Goal: Task Accomplishment & Management: Complete application form

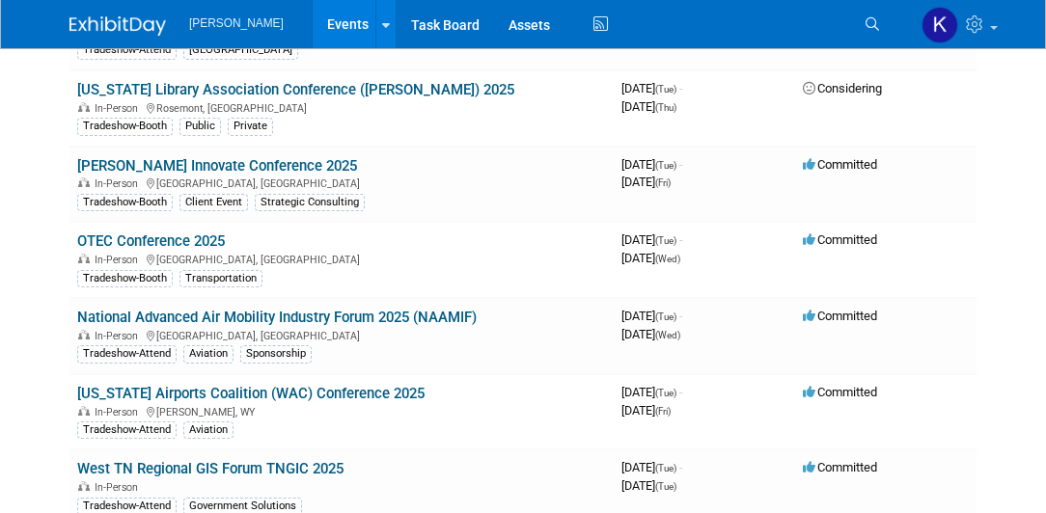
scroll to position [10361, 0]
click at [876, 27] on icon at bounding box center [872, 24] width 14 height 14
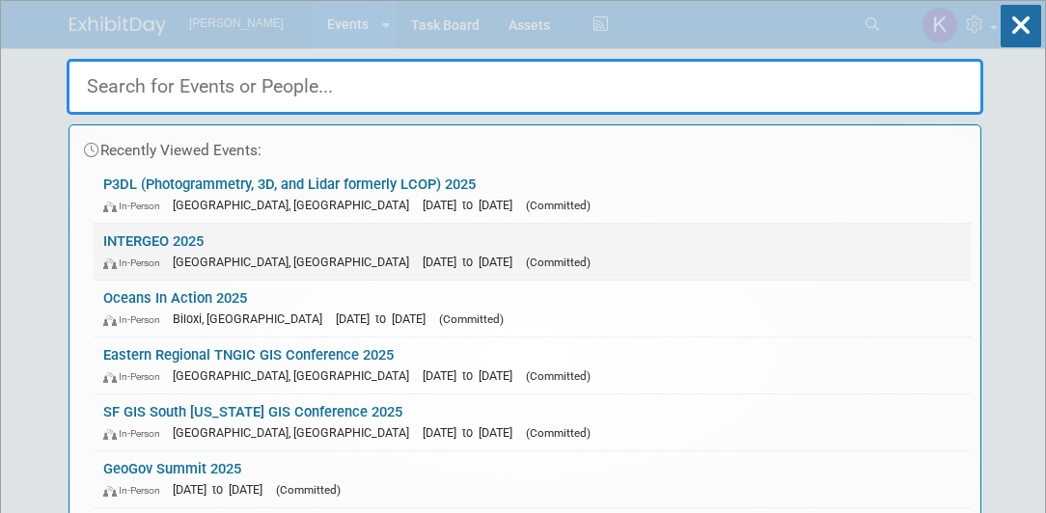
click at [181, 243] on link "INTERGEO 2025 In-Person Frankfurt am Main, Germany Oct 7, 2025 to Oct 9, 2025 (…" at bounding box center [532, 252] width 877 height 56
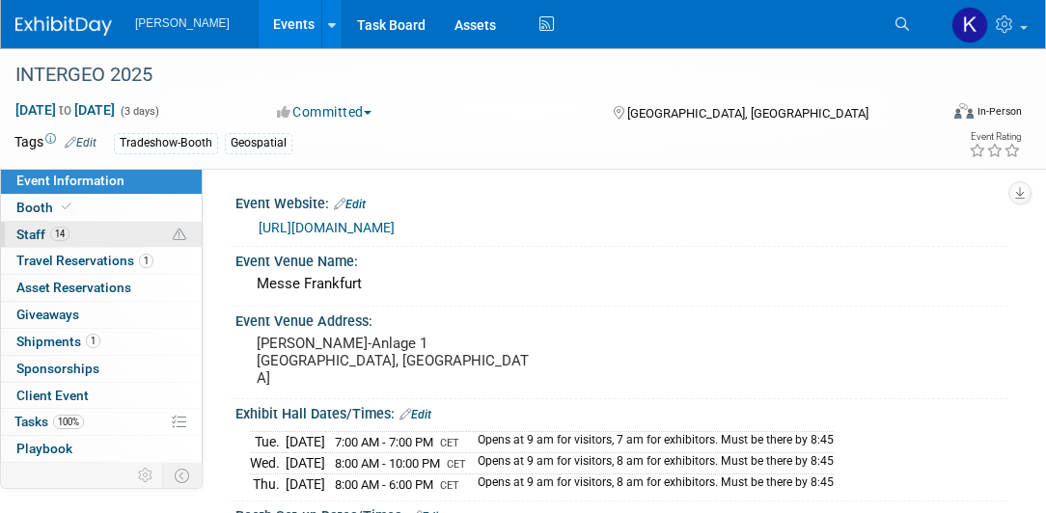
click at [19, 239] on span "Staff 14" at bounding box center [42, 234] width 53 height 15
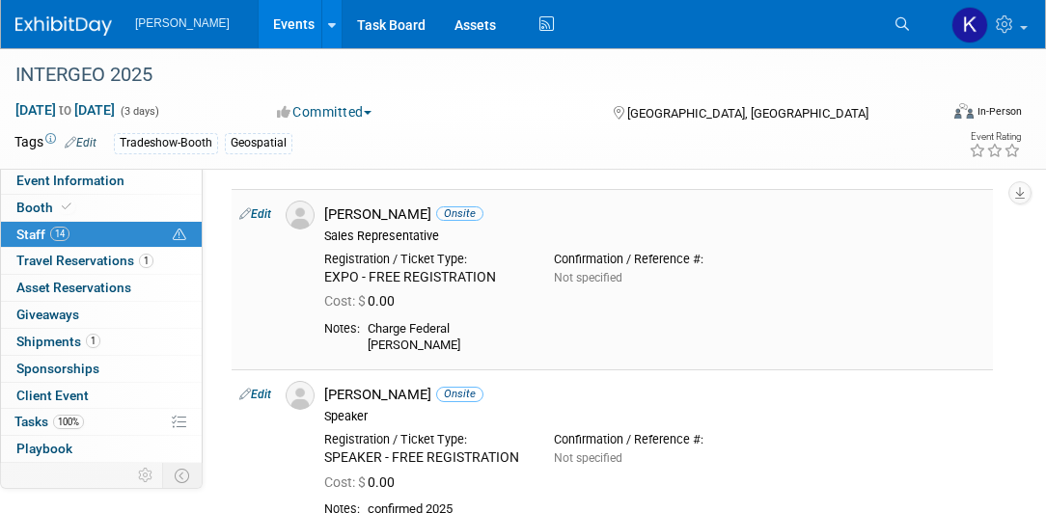
scroll to position [55, 0]
drag, startPoint x: 328, startPoint y: 212, endPoint x: 414, endPoint y: 217, distance: 86.0
click at [414, 217] on div "Aaron Justice Onsite" at bounding box center [654, 215] width 661 height 18
drag, startPoint x: 414, startPoint y: 217, endPoint x: 401, endPoint y: 215, distance: 12.7
copy div "Aaron Justice"
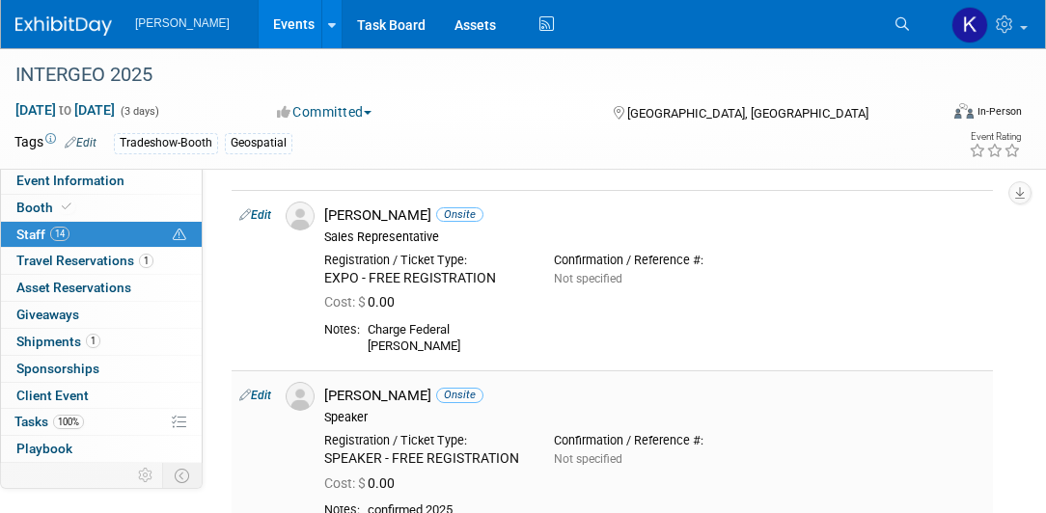
click at [341, 403] on div "Amar Nayegandhi Onsite Speaker" at bounding box center [654, 406] width 661 height 39
drag, startPoint x: 328, startPoint y: 395, endPoint x: 437, endPoint y: 399, distance: 109.1
click at [437, 399] on div "Amar Nayegandhi Onsite" at bounding box center [654, 396] width 661 height 18
drag, startPoint x: 437, startPoint y: 399, endPoint x: 415, endPoint y: 397, distance: 22.3
copy div "[PERSON_NAME]"
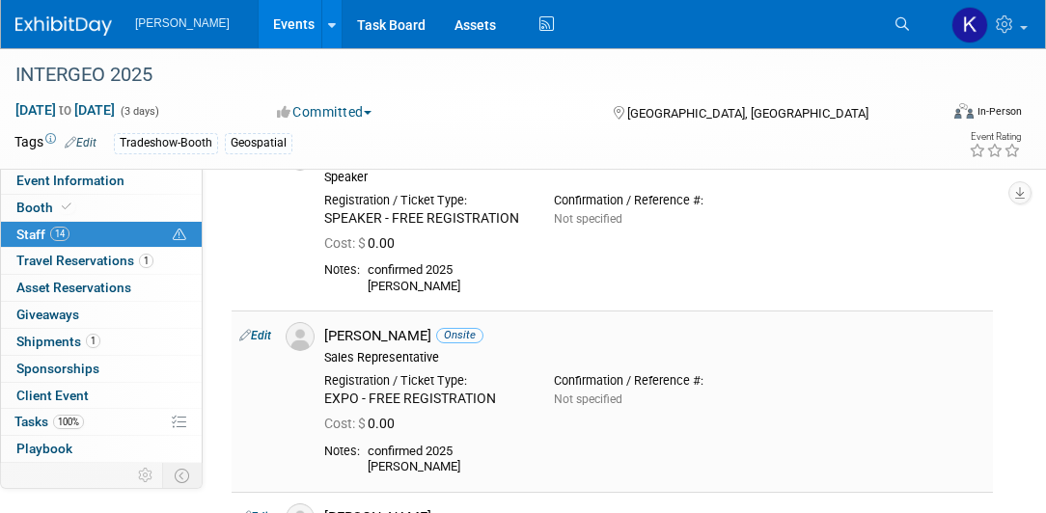
scroll to position [330, 0]
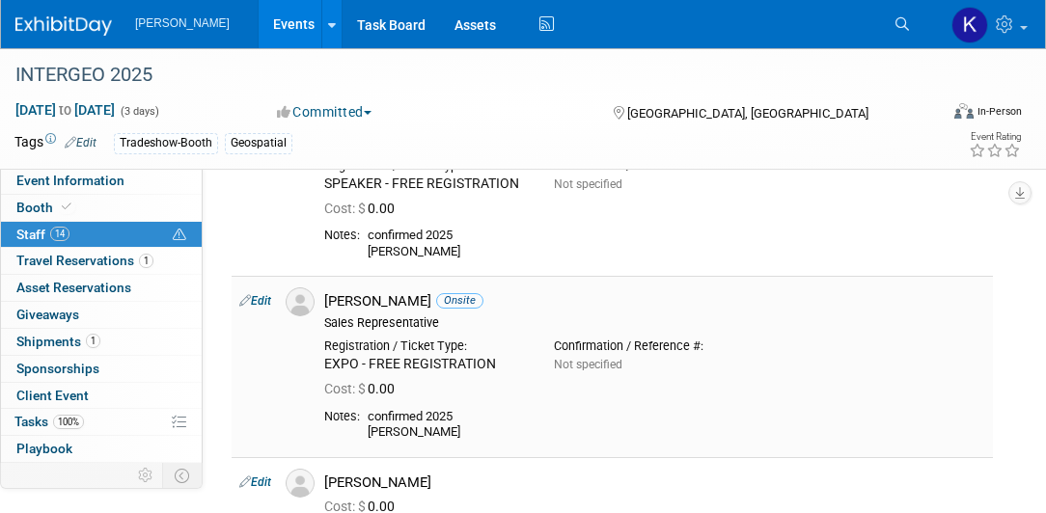
drag, startPoint x: 329, startPoint y: 298, endPoint x: 429, endPoint y: 301, distance: 100.4
click at [429, 301] on div "Andy Freckmann Onsite" at bounding box center [654, 301] width 661 height 18
drag, startPoint x: 429, startPoint y: 301, endPoint x: 419, endPoint y: 295, distance: 12.1
copy div "[PERSON_NAME]"
click at [298, 377] on td at bounding box center [297, 366] width 39 height 180
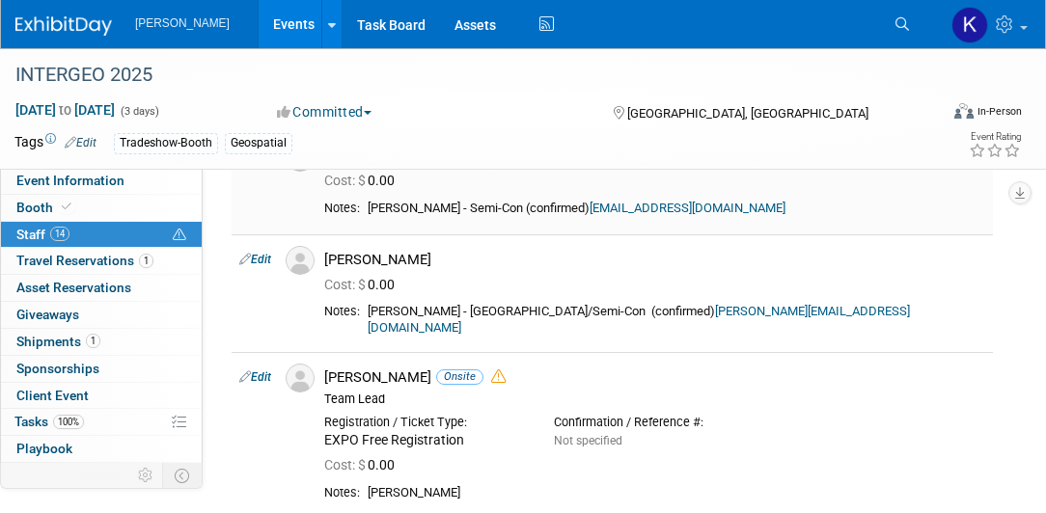
scroll to position [1763, 0]
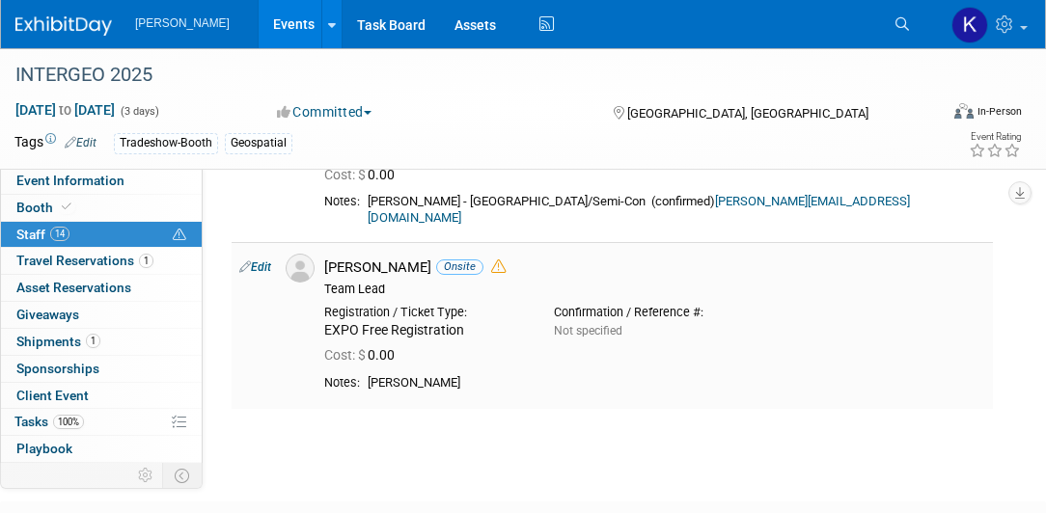
click at [232, 374] on td "Edit" at bounding box center [254, 325] width 46 height 166
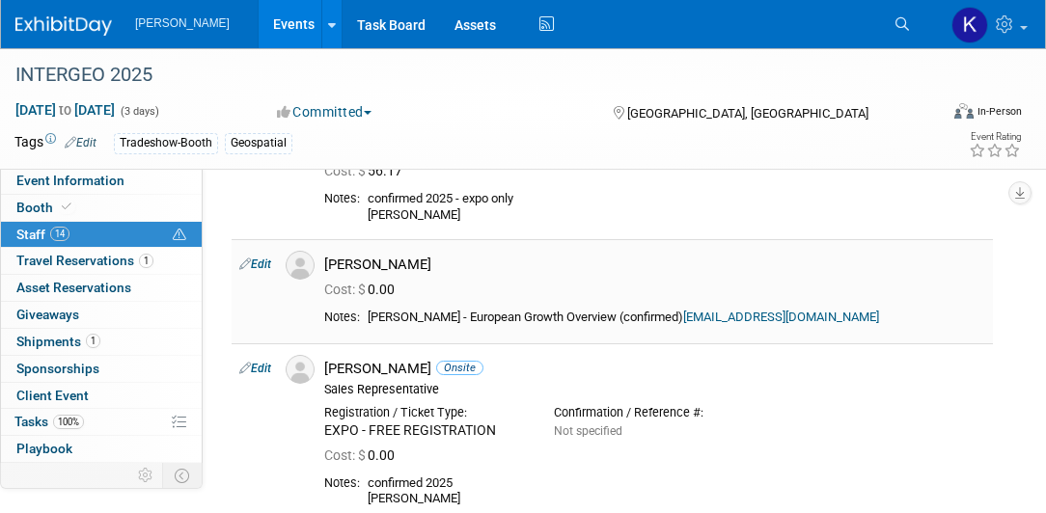
scroll to position [827, 0]
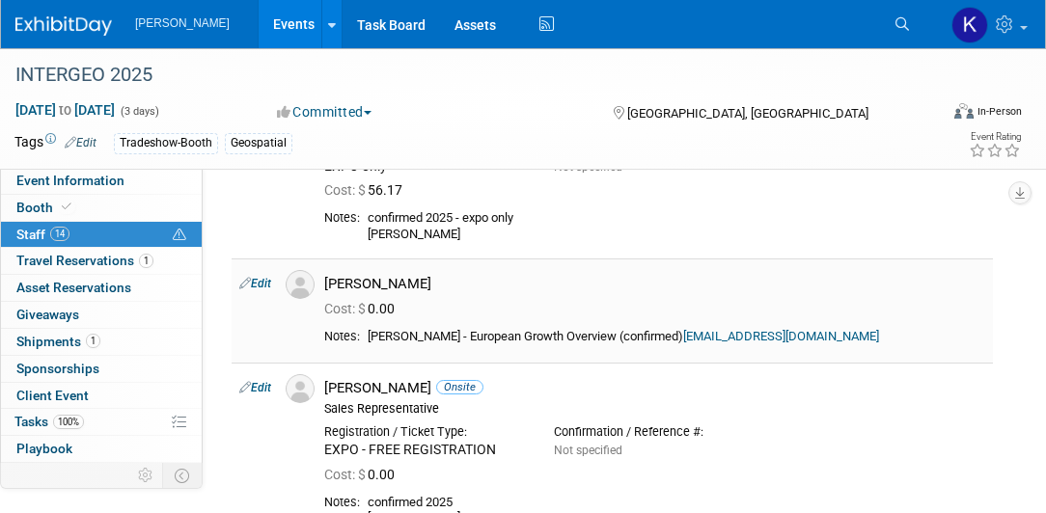
drag, startPoint x: 327, startPoint y: 284, endPoint x: 408, endPoint y: 283, distance: 81.0
click at [408, 283] on div "[PERSON_NAME]" at bounding box center [654, 284] width 661 height 18
drag, startPoint x: 408, startPoint y: 283, endPoint x: 394, endPoint y: 285, distance: 14.6
copy div "[PERSON_NAME]"
click at [422, 286] on div "[PERSON_NAME]" at bounding box center [654, 284] width 661 height 18
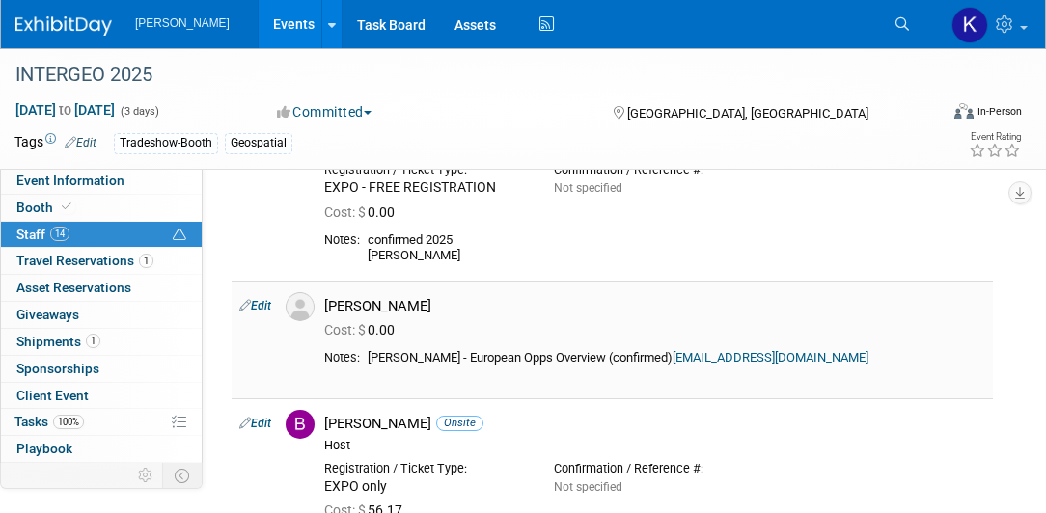
scroll to position [496, 0]
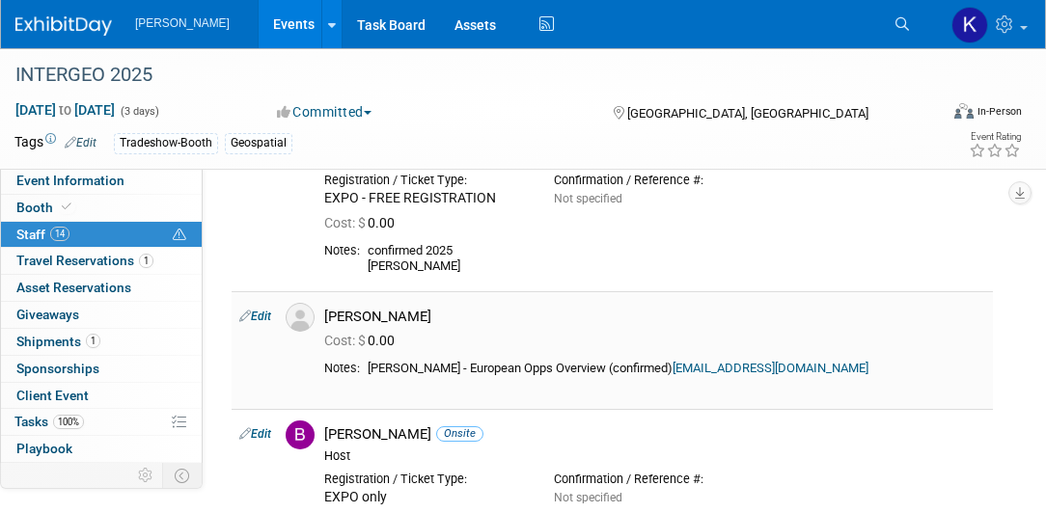
drag, startPoint x: 327, startPoint y: 313, endPoint x: 395, endPoint y: 310, distance: 68.6
click at [395, 310] on div "[PERSON_NAME]" at bounding box center [654, 317] width 661 height 18
drag, startPoint x: 395, startPoint y: 310, endPoint x: 368, endPoint y: 313, distance: 27.2
copy div "[PERSON_NAME]"
click at [293, 353] on td at bounding box center [297, 350] width 39 height 118
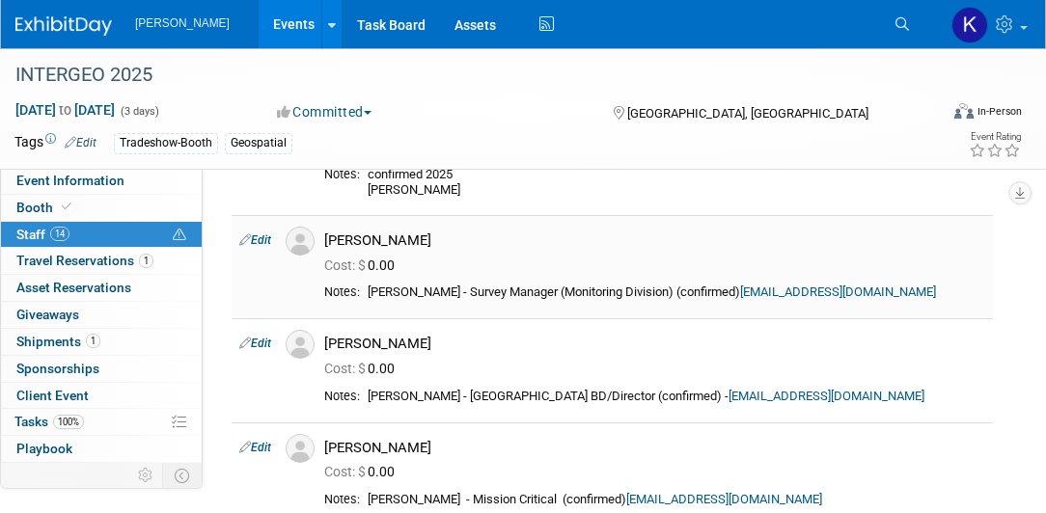
scroll to position [1157, 0]
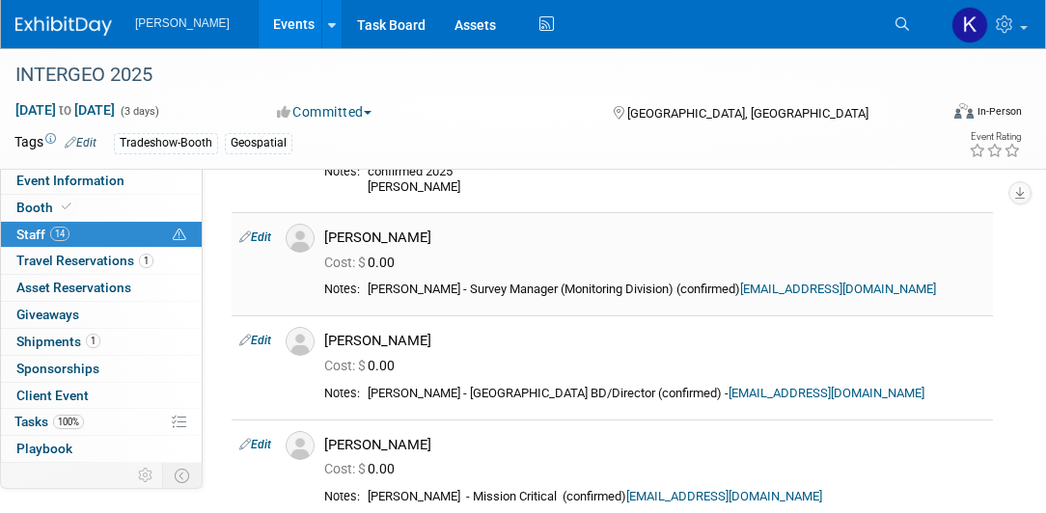
drag, startPoint x: 326, startPoint y: 231, endPoint x: 415, endPoint y: 235, distance: 88.9
click at [415, 235] on div "[PERSON_NAME]" at bounding box center [654, 238] width 661 height 18
drag, startPoint x: 415, startPoint y: 235, endPoint x: 380, endPoint y: 237, distance: 34.8
copy div "[PERSON_NAME]"
drag, startPoint x: 326, startPoint y: 337, endPoint x: 429, endPoint y: 340, distance: 103.3
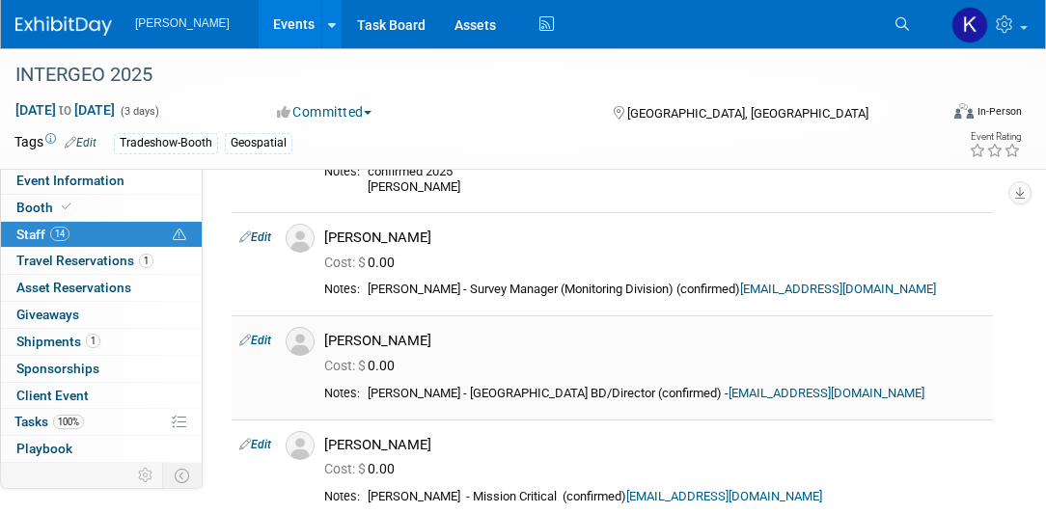
click at [429, 340] on div "[PERSON_NAME]" at bounding box center [654, 341] width 661 height 18
drag, startPoint x: 429, startPoint y: 340, endPoint x: 391, endPoint y: 344, distance: 38.8
copy div "[PERSON_NAME]"
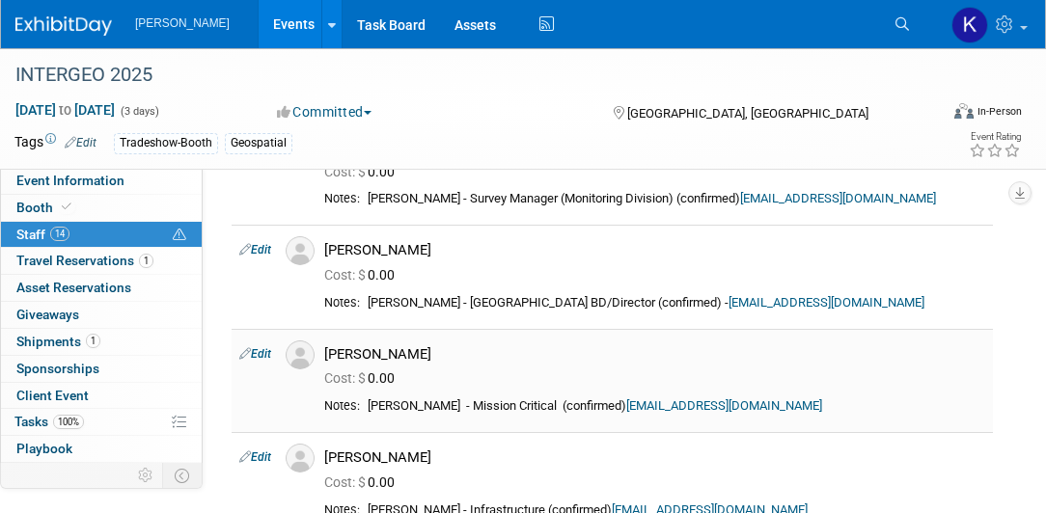
scroll to position [1267, 0]
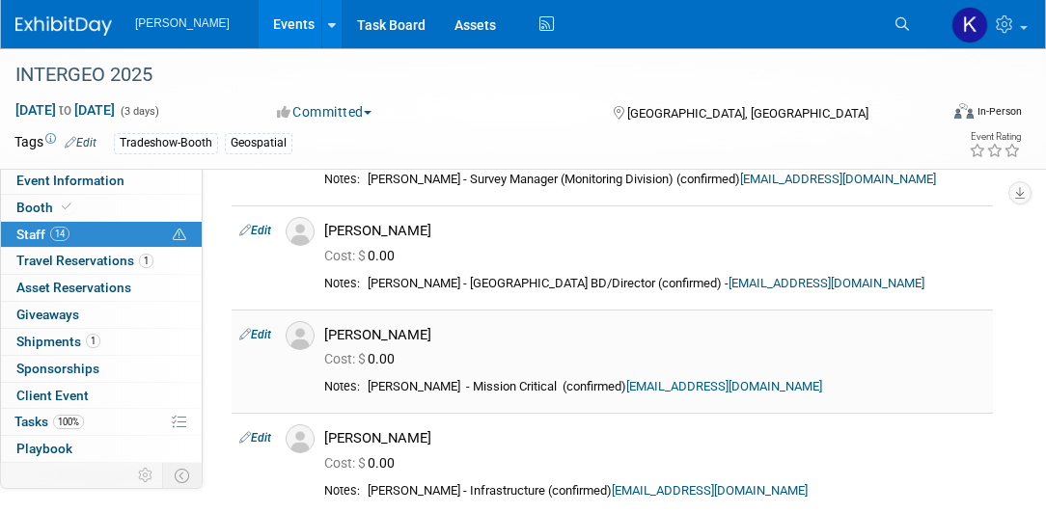
drag, startPoint x: 326, startPoint y: 328, endPoint x: 426, endPoint y: 336, distance: 100.6
click at [426, 336] on div "[PERSON_NAME]" at bounding box center [654, 335] width 661 height 18
drag, startPoint x: 426, startPoint y: 336, endPoint x: 402, endPoint y: 332, distance: 24.4
copy div "[PERSON_NAME]"
click at [461, 331] on div "[PERSON_NAME]" at bounding box center [654, 335] width 661 height 18
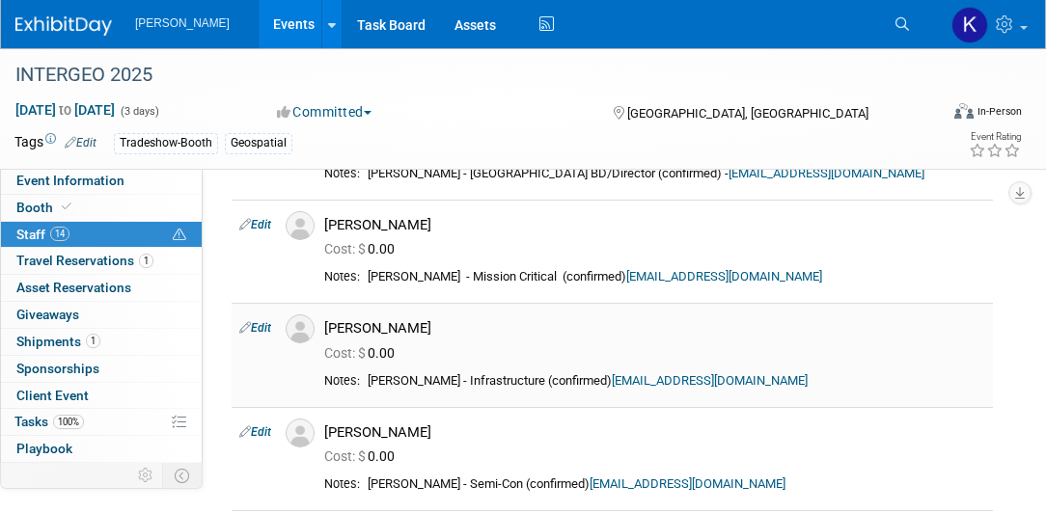
scroll to position [1377, 0]
drag, startPoint x: 329, startPoint y: 325, endPoint x: 407, endPoint y: 325, distance: 78.1
click at [407, 325] on div "[PERSON_NAME]" at bounding box center [654, 328] width 661 height 18
copy div "[PERSON_NAME]"
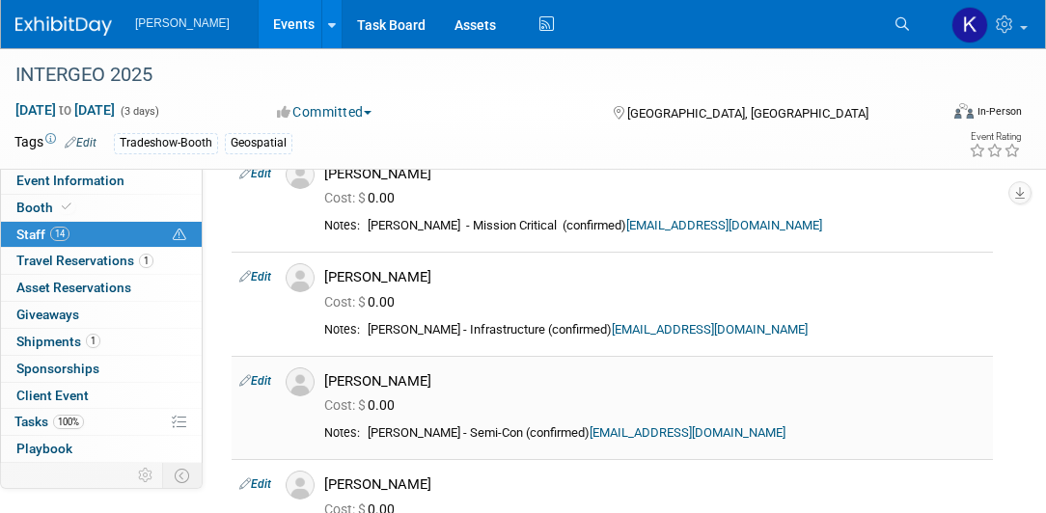
scroll to position [1487, 0]
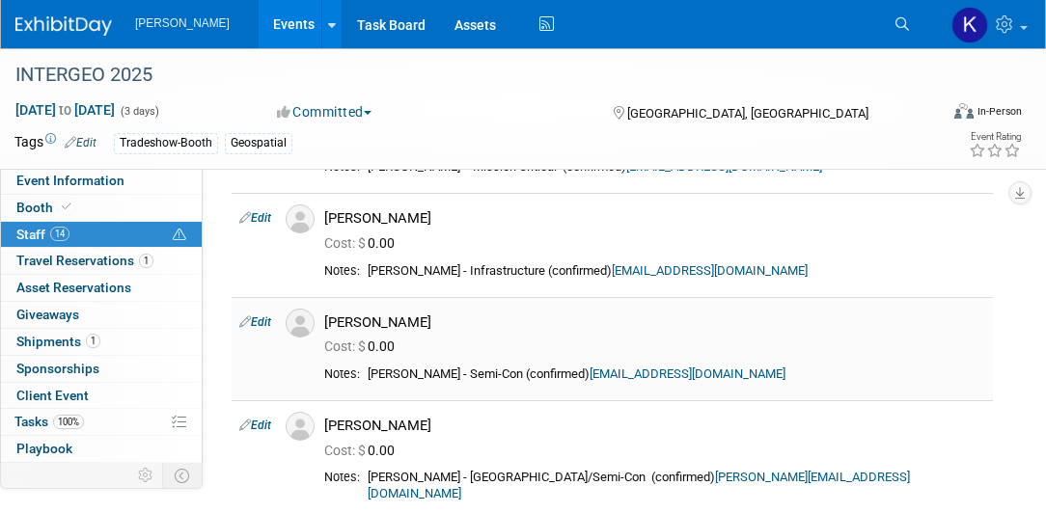
drag, startPoint x: 328, startPoint y: 314, endPoint x: 438, endPoint y: 312, distance: 110.0
click at [438, 313] on div "[PERSON_NAME]" at bounding box center [654, 322] width 661 height 18
drag, startPoint x: 438, startPoint y: 312, endPoint x: 406, endPoint y: 314, distance: 32.0
copy div "[PERSON_NAME]"
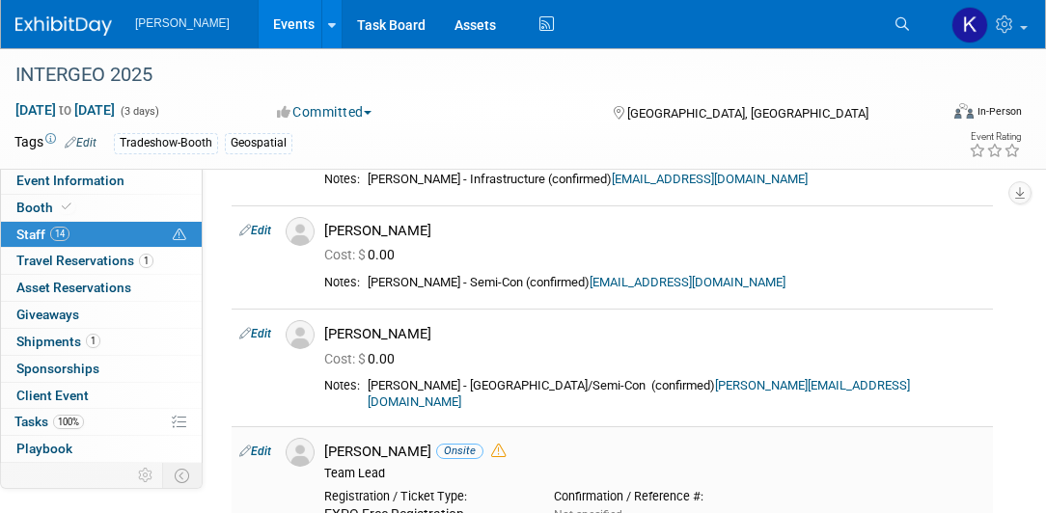
scroll to position [1598, 0]
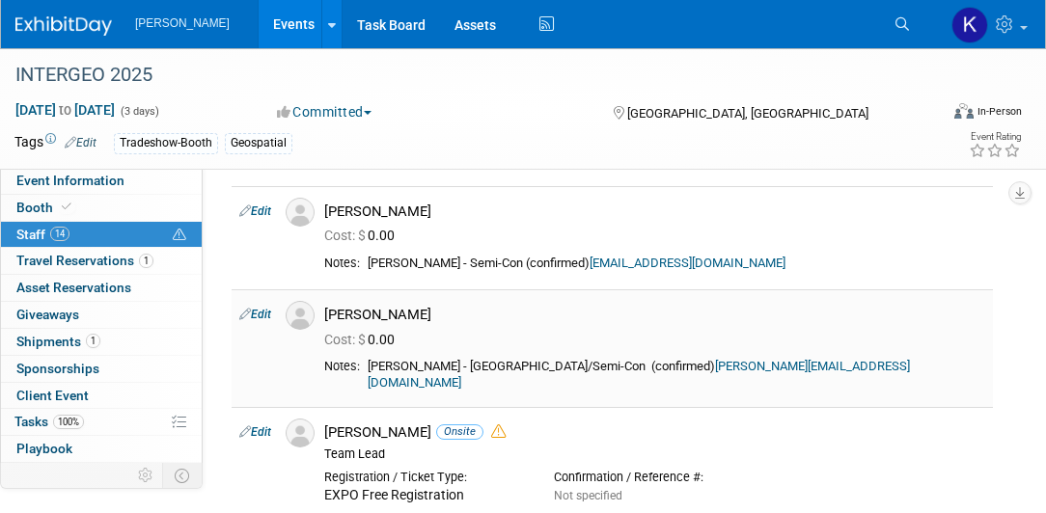
drag, startPoint x: 329, startPoint y: 311, endPoint x: 410, endPoint y: 313, distance: 81.0
click at [410, 313] on div "[PERSON_NAME]" at bounding box center [654, 315] width 661 height 18
drag, startPoint x: 410, startPoint y: 313, endPoint x: 398, endPoint y: 312, distance: 11.6
click at [455, 333] on div "Cost: $ 0.00" at bounding box center [654, 340] width 661 height 17
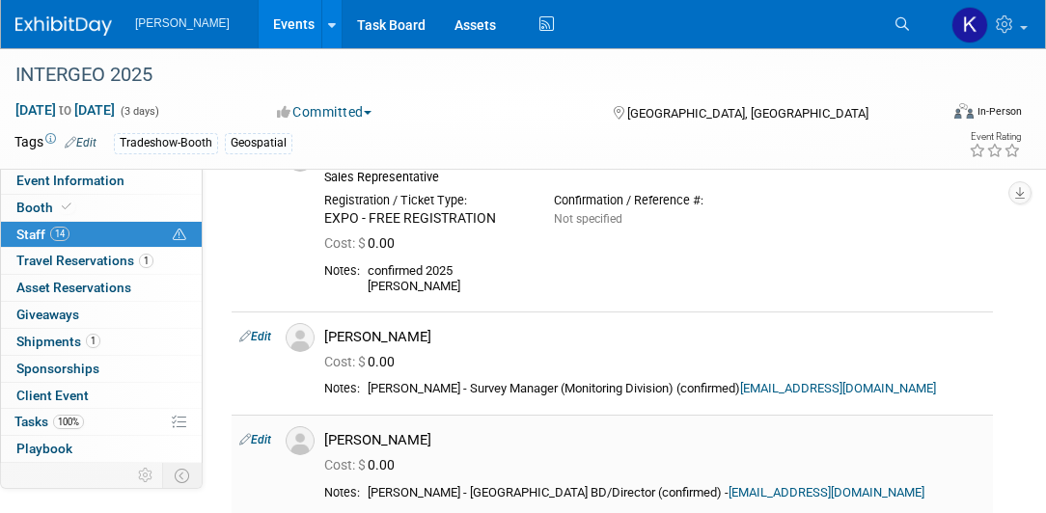
scroll to position [1157, 0]
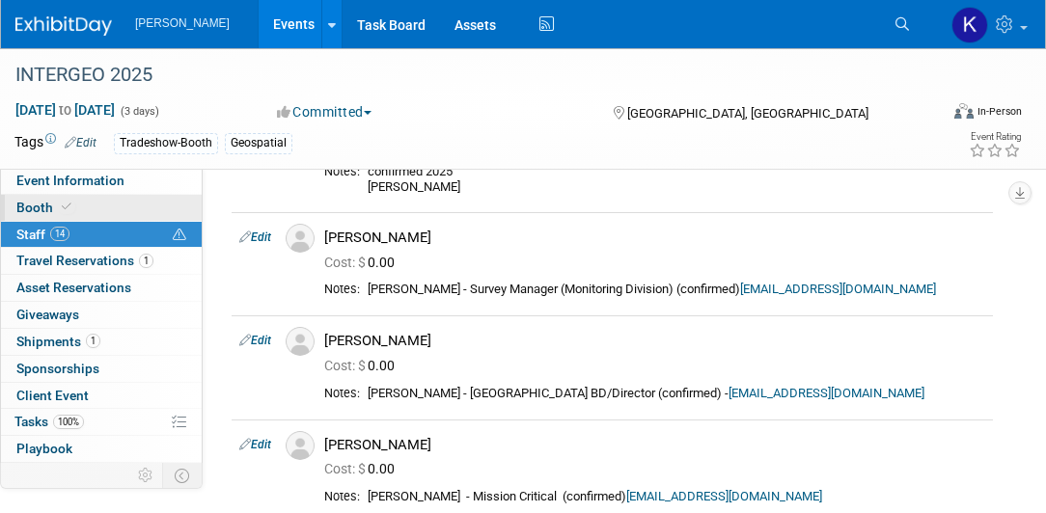
click at [40, 210] on span "Booth" at bounding box center [45, 207] width 59 height 15
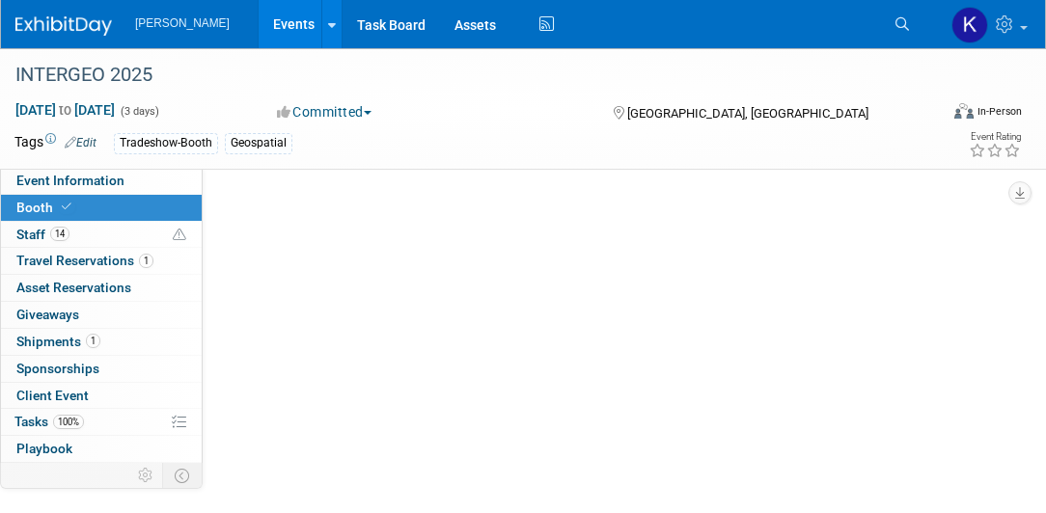
scroll to position [0, 0]
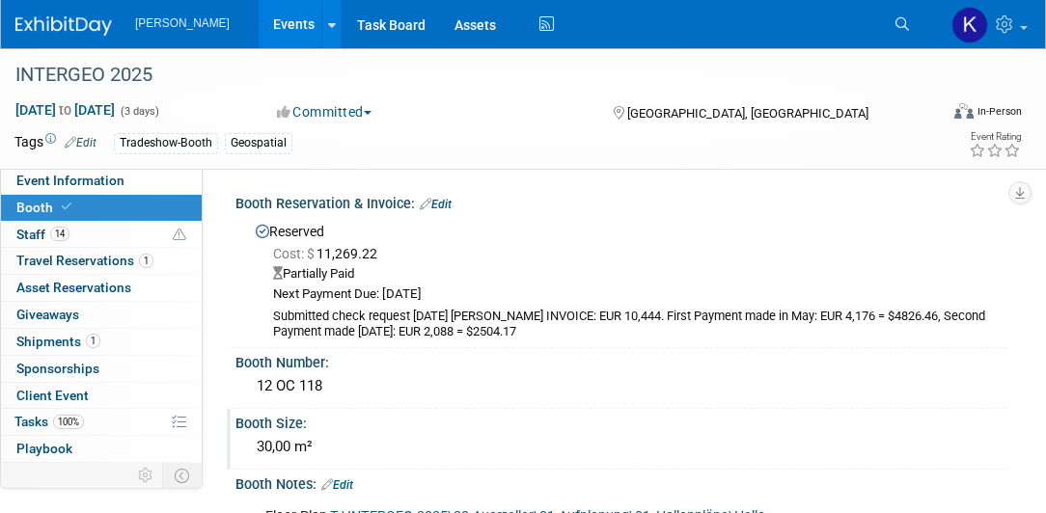
drag, startPoint x: 325, startPoint y: 442, endPoint x: 249, endPoint y: 452, distance: 76.9
click at [249, 452] on div "30,00 m²" at bounding box center [621, 448] width 772 height 32
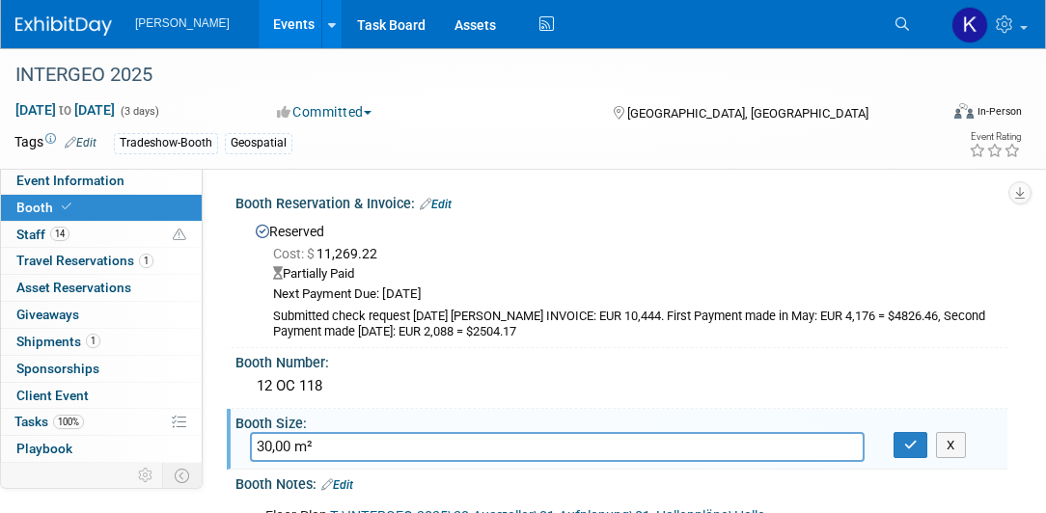
drag, startPoint x: 258, startPoint y: 448, endPoint x: 322, endPoint y: 436, distance: 65.7
click at [322, 436] on input "30,00 m²" at bounding box center [557, 447] width 614 height 30
click at [322, 390] on div "12 OC 118" at bounding box center [621, 386] width 743 height 30
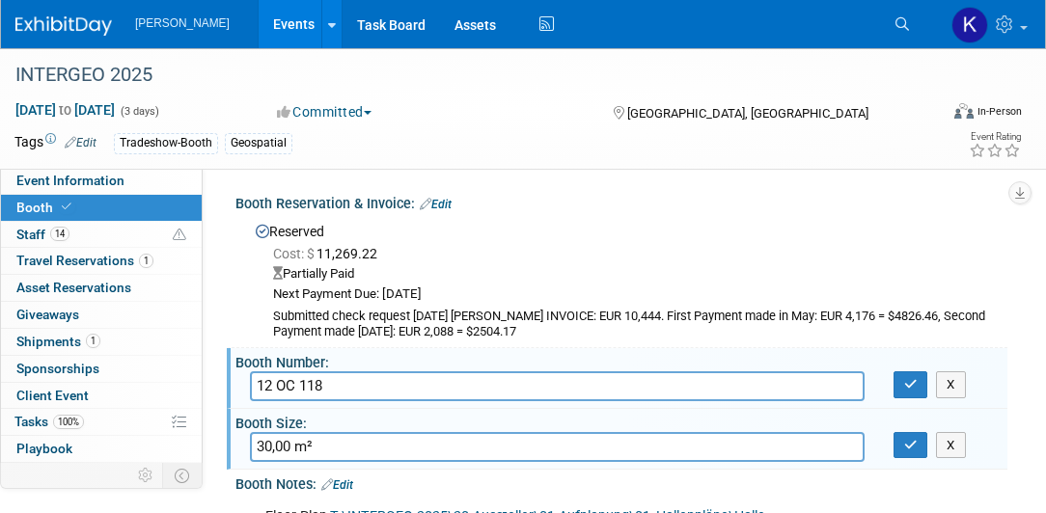
drag, startPoint x: 338, startPoint y: 388, endPoint x: 257, endPoint y: 383, distance: 81.2
click at [257, 383] on input "12 OC 118" at bounding box center [557, 386] width 614 height 30
click at [517, 268] on div "Partially Paid" at bounding box center [633, 274] width 720 height 18
click at [78, 230] on link "14 Staff 14" at bounding box center [101, 235] width 201 height 26
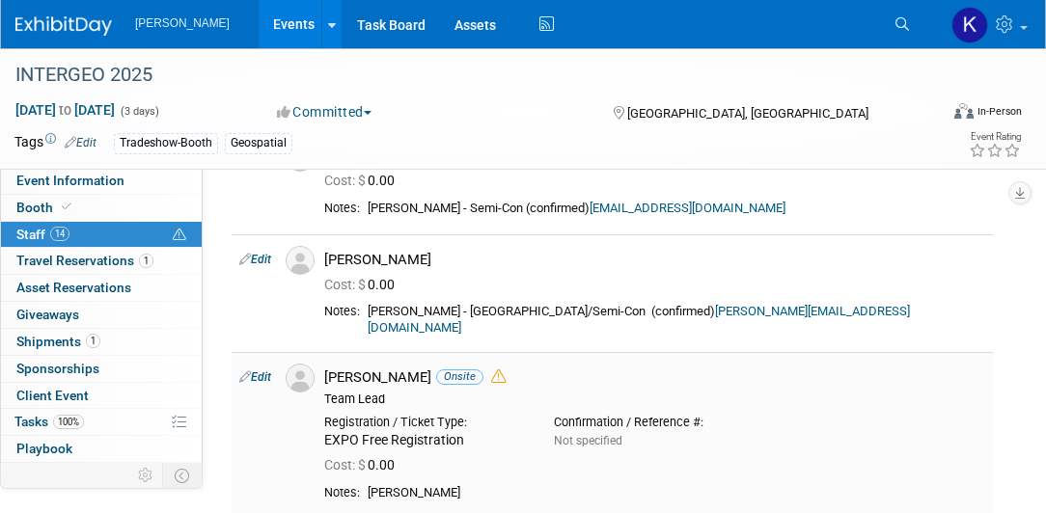
scroll to position [1708, 0]
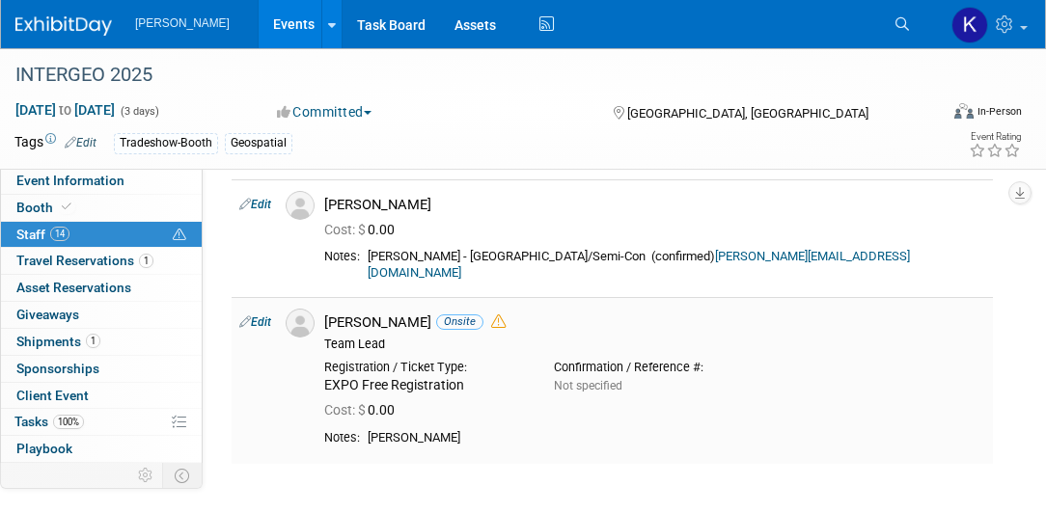
click at [425, 377] on div "EXPO Free Registration" at bounding box center [424, 385] width 201 height 17
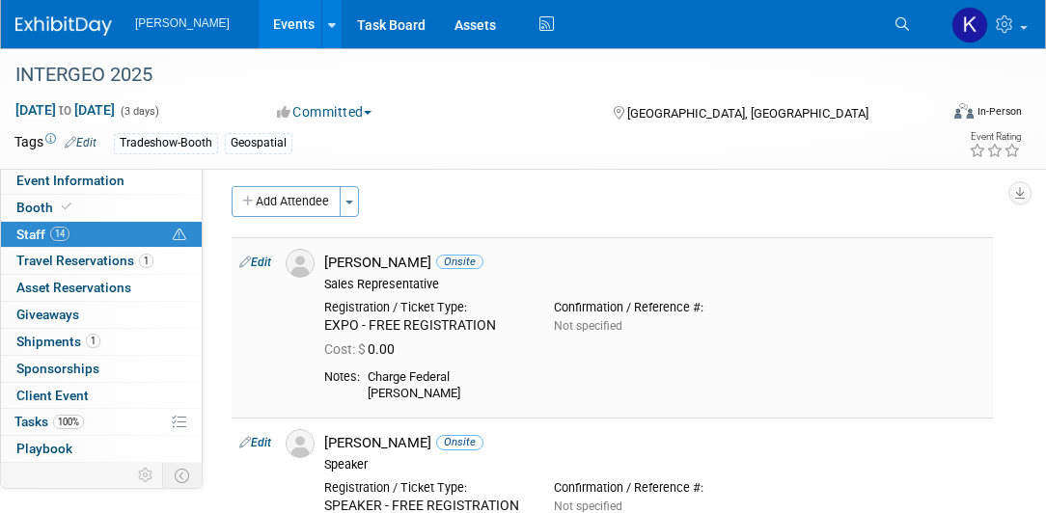
scroll to position [0, 0]
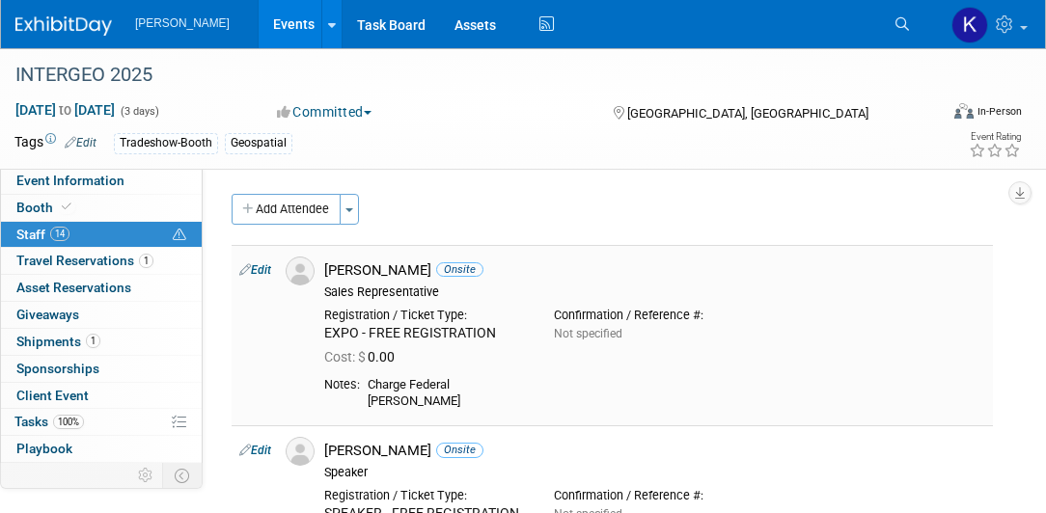
click at [307, 333] on td at bounding box center [297, 335] width 39 height 180
click at [904, 30] on icon at bounding box center [902, 24] width 14 height 14
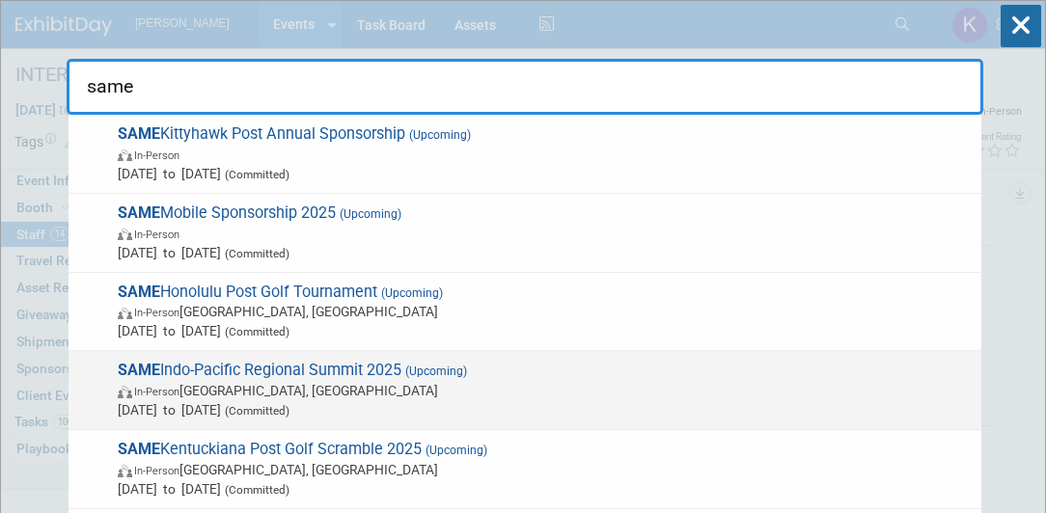
type input "same"
click at [332, 365] on span "SAME Indo-Pacific Regional Summit 2025 (Upcoming) In-Person Honolulu, HI Sep 8,…" at bounding box center [541, 390] width 859 height 59
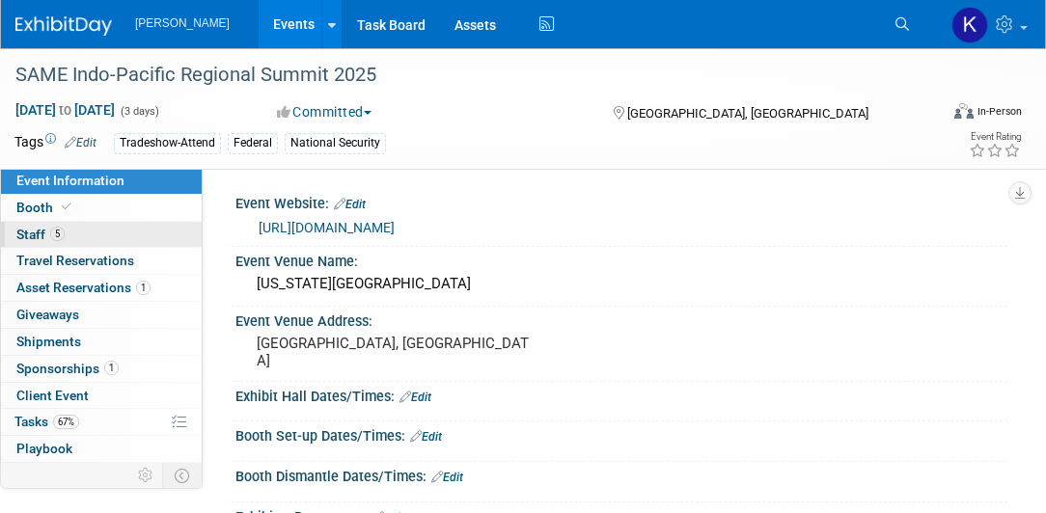
click at [89, 243] on link "5 Staff 5" at bounding box center [101, 235] width 201 height 26
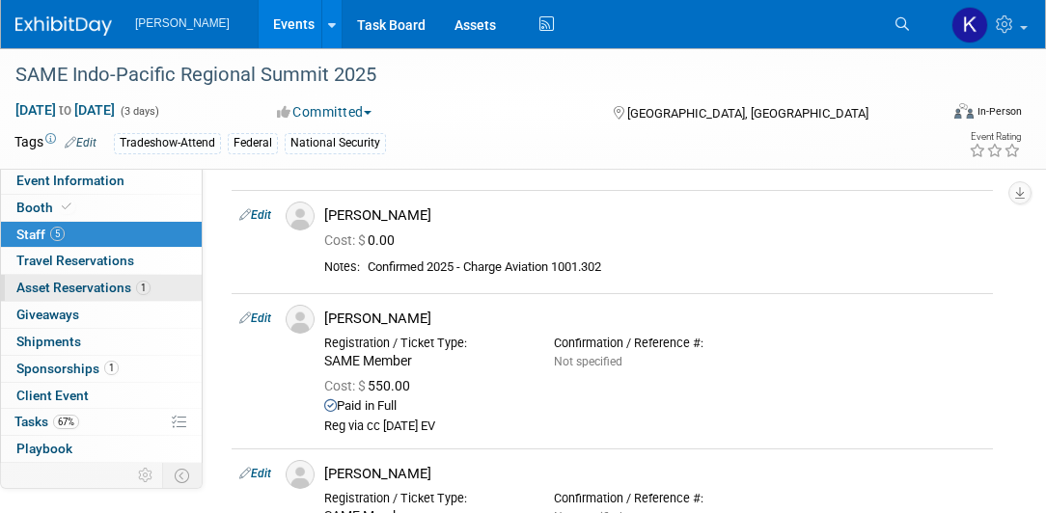
click at [86, 286] on span "Asset Reservations 1" at bounding box center [83, 287] width 134 height 15
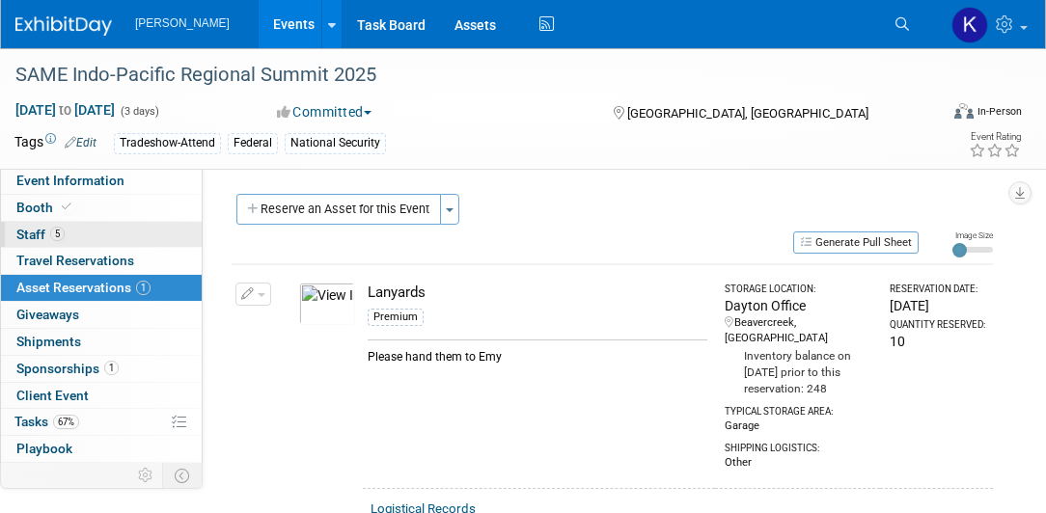
click at [93, 232] on link "5 Staff 5" at bounding box center [101, 235] width 201 height 26
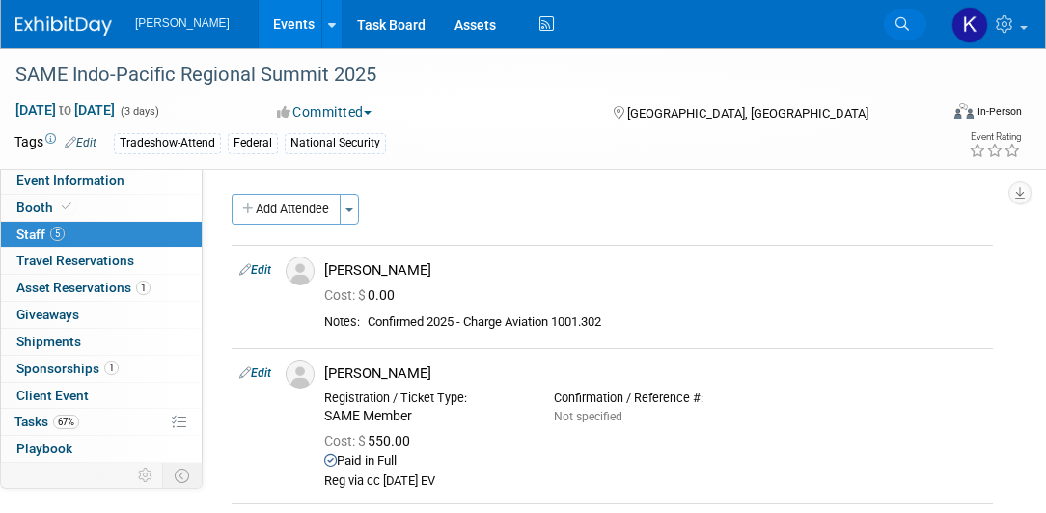
click at [889, 27] on link "Search" at bounding box center [905, 24] width 42 height 31
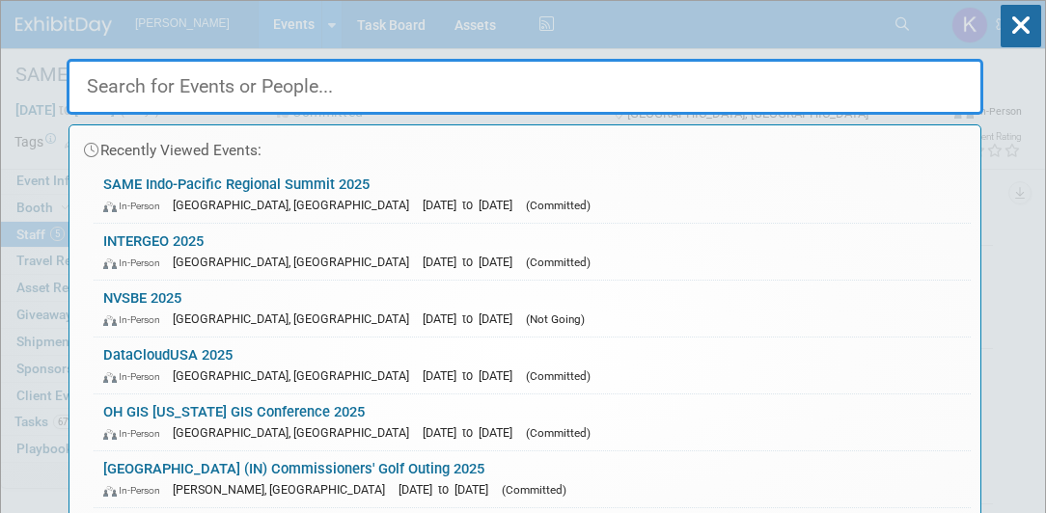
click at [372, 88] on input "text" at bounding box center [525, 87] width 916 height 56
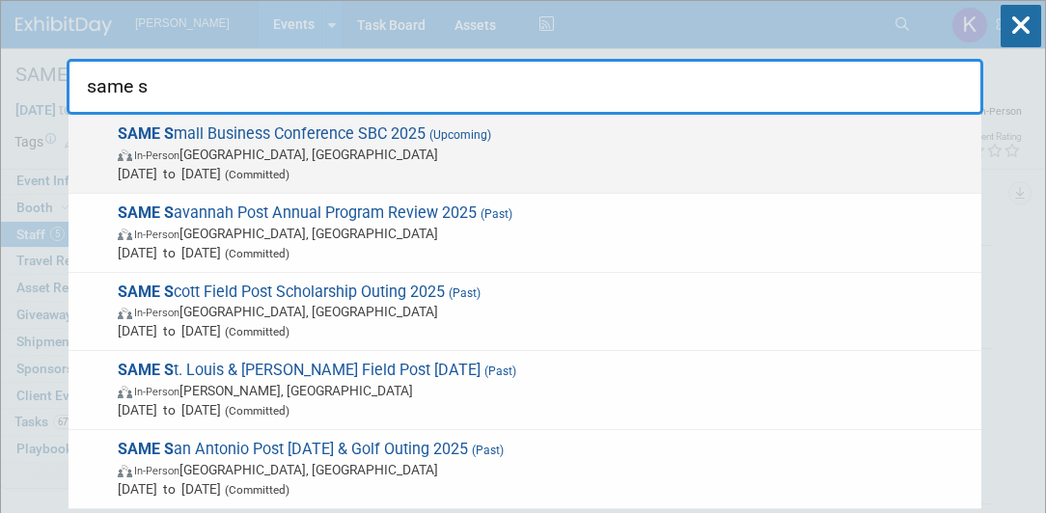
type input "same s"
click at [358, 142] on span "SAME S mall Business Conference SBC 2025 (Upcoming) In-Person Phoenix, AZ Nov 1…" at bounding box center [541, 153] width 859 height 59
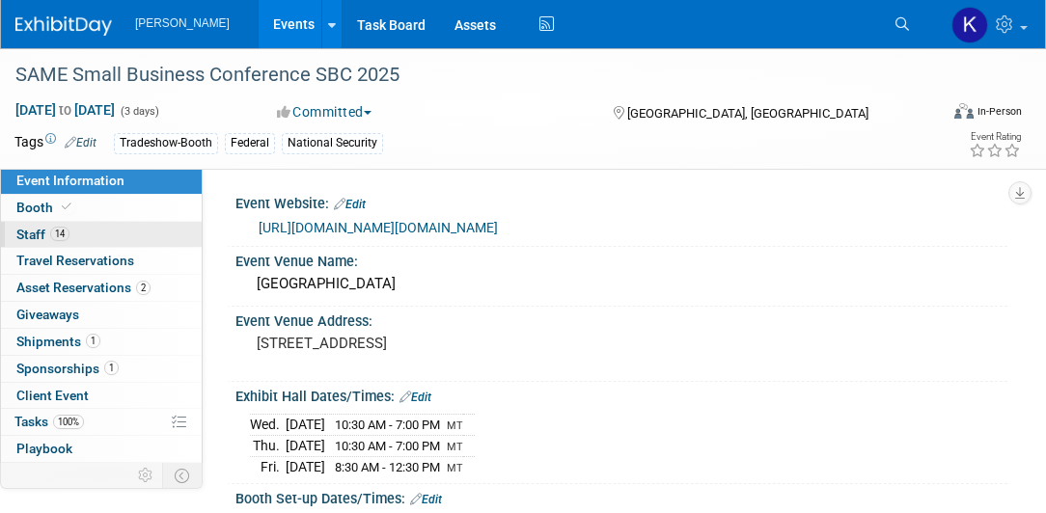
click at [81, 230] on link "14 Staff 14" at bounding box center [101, 235] width 201 height 26
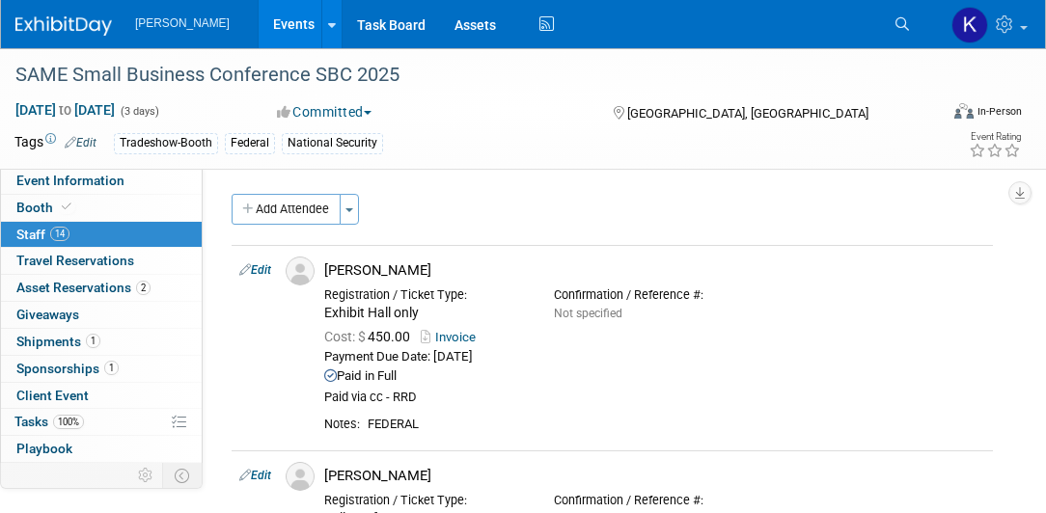
click at [899, 27] on icon at bounding box center [902, 24] width 14 height 14
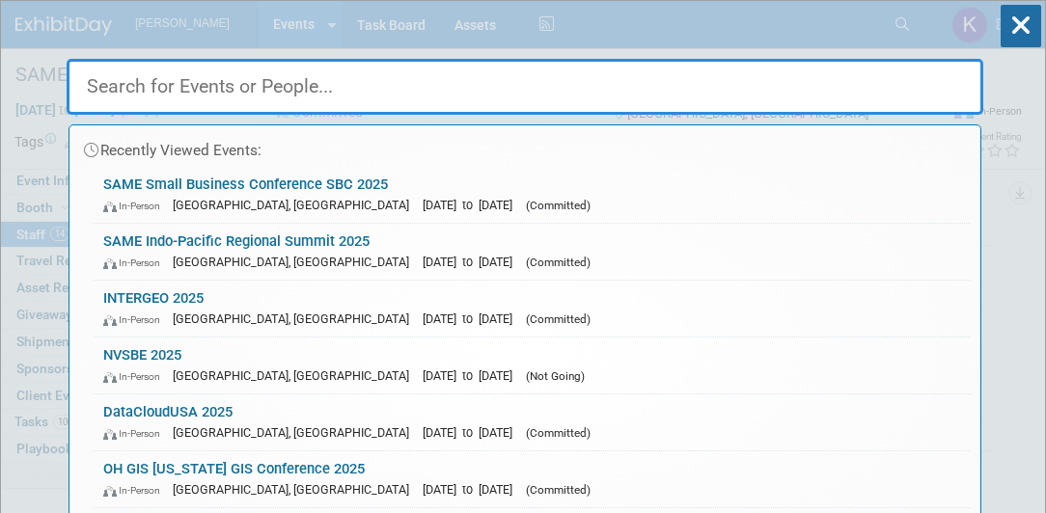
click at [414, 94] on input "text" at bounding box center [525, 87] width 916 height 56
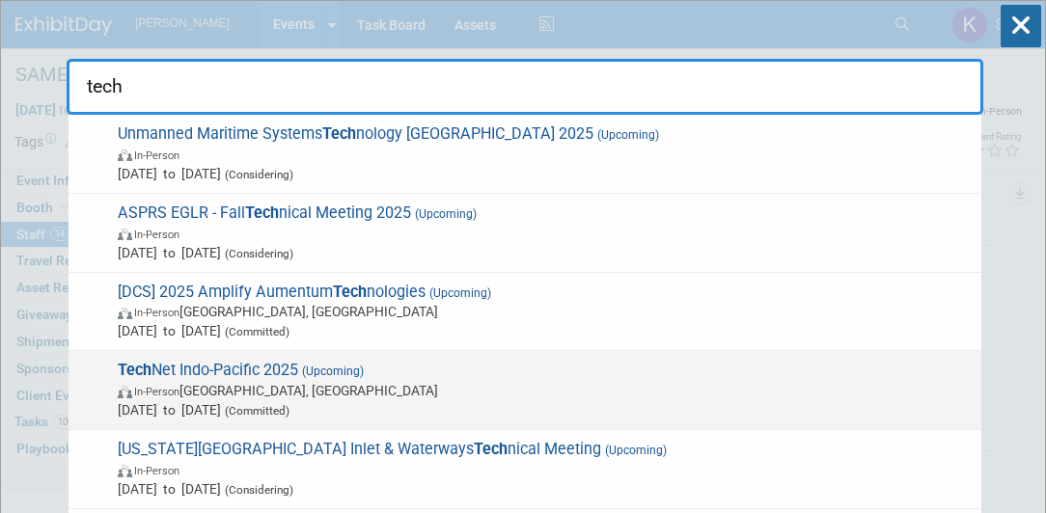
type input "tech"
click at [271, 367] on span "Tech Net Indo-Pacific 2025 (Upcoming) In-Person Honolulu, HI Oct 28, 2025 to Oc…" at bounding box center [541, 390] width 859 height 59
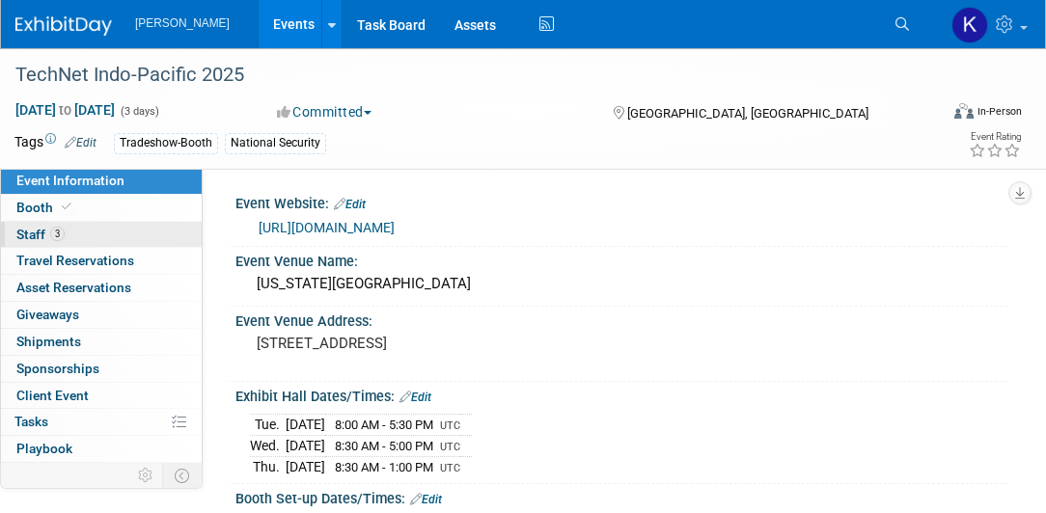
click at [104, 236] on link "3 Staff 3" at bounding box center [101, 235] width 201 height 26
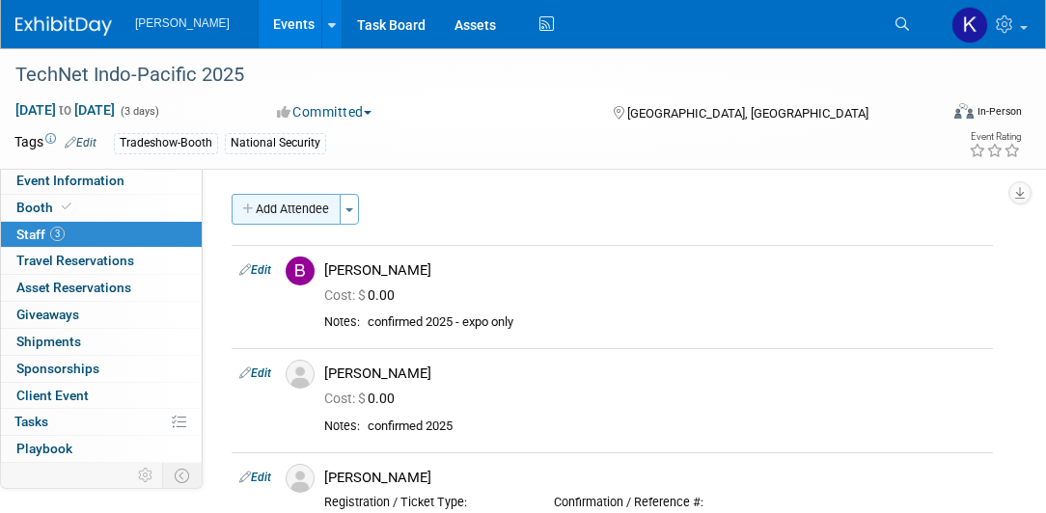
click at [243, 207] on icon "button" at bounding box center [249, 210] width 14 height 13
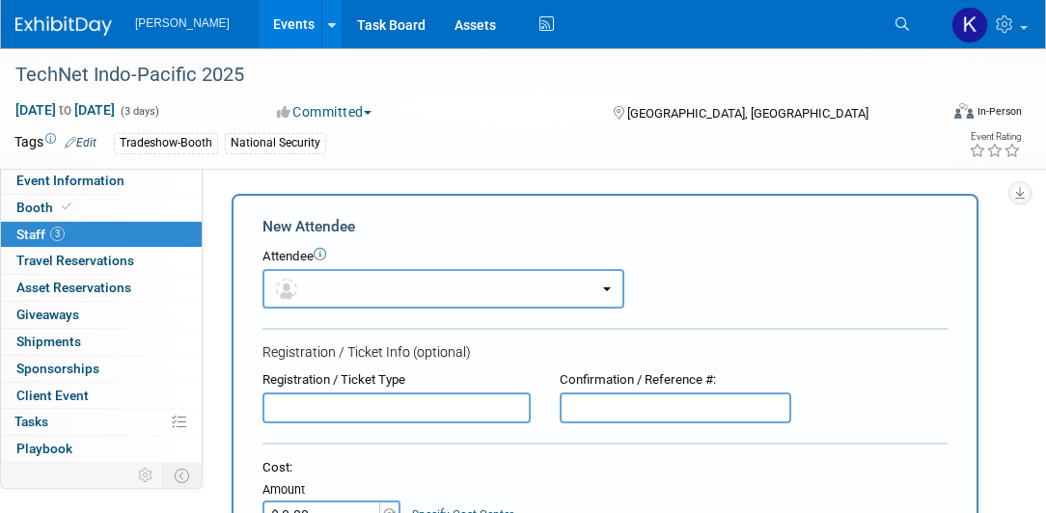
click at [604, 289] on b "button" at bounding box center [607, 289] width 8 height 4
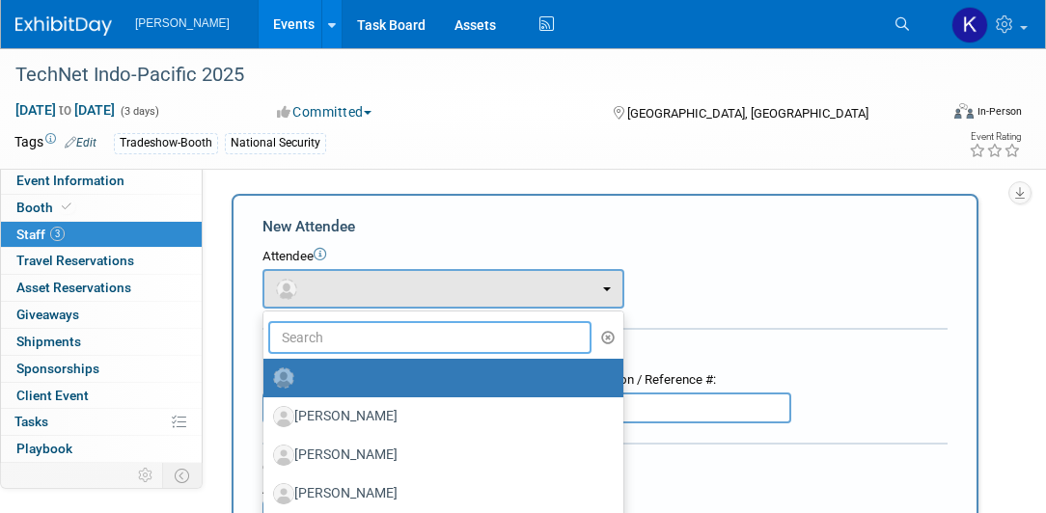
click at [492, 338] on input "text" at bounding box center [429, 337] width 323 height 33
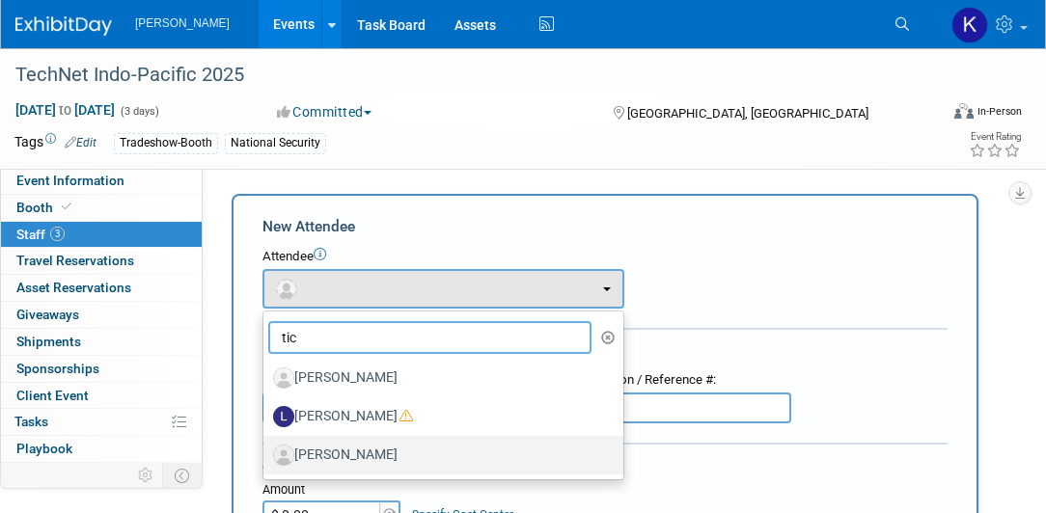
type input "tic"
click at [407, 456] on label "[PERSON_NAME]" at bounding box center [438, 455] width 331 height 31
click at [266, 456] on input "[PERSON_NAME]" at bounding box center [260, 453] width 13 height 13
select select "aa3a6dc0-19af-4028-824e-60bddbe41667"
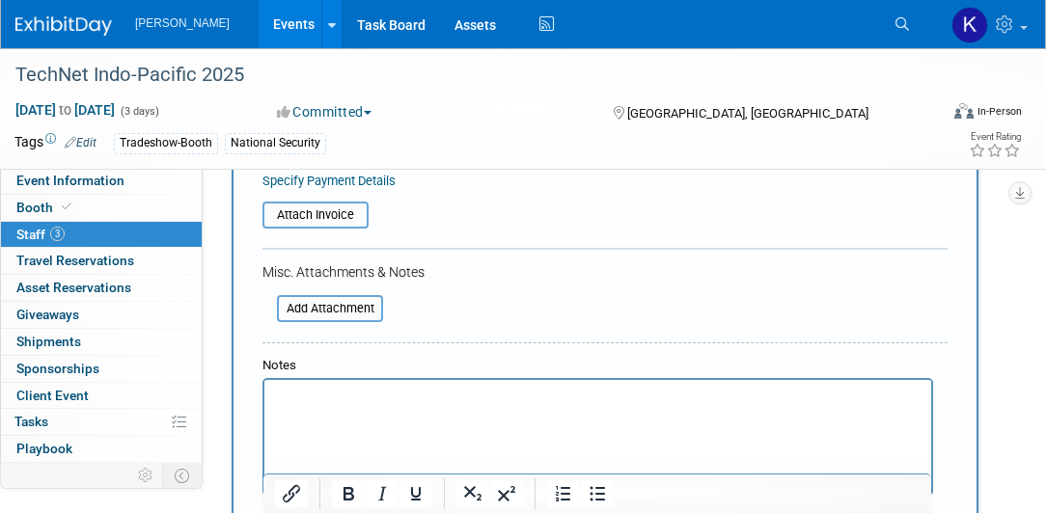
scroll to position [441, 0]
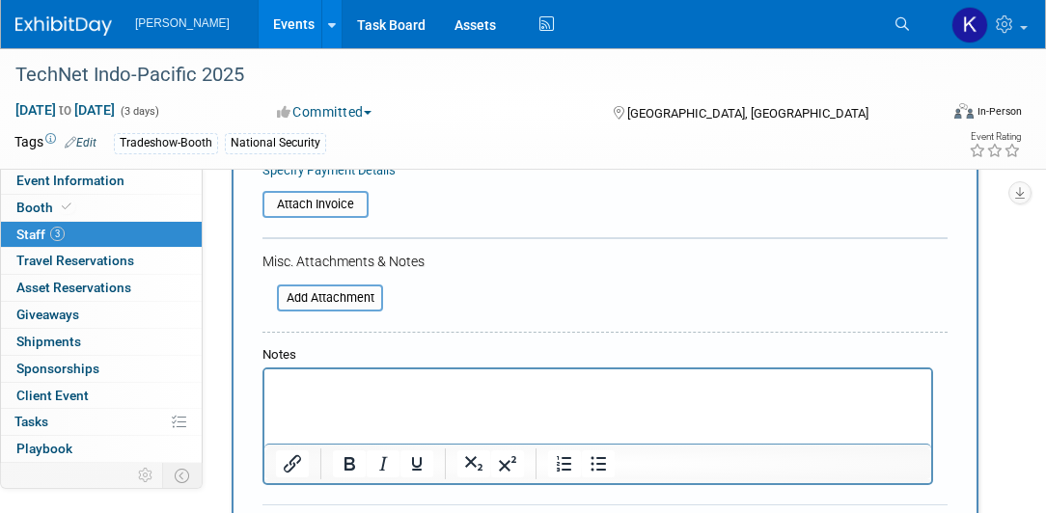
click at [406, 381] on p "Rich Text Area. Press ALT-0 for help." at bounding box center [598, 386] width 644 height 19
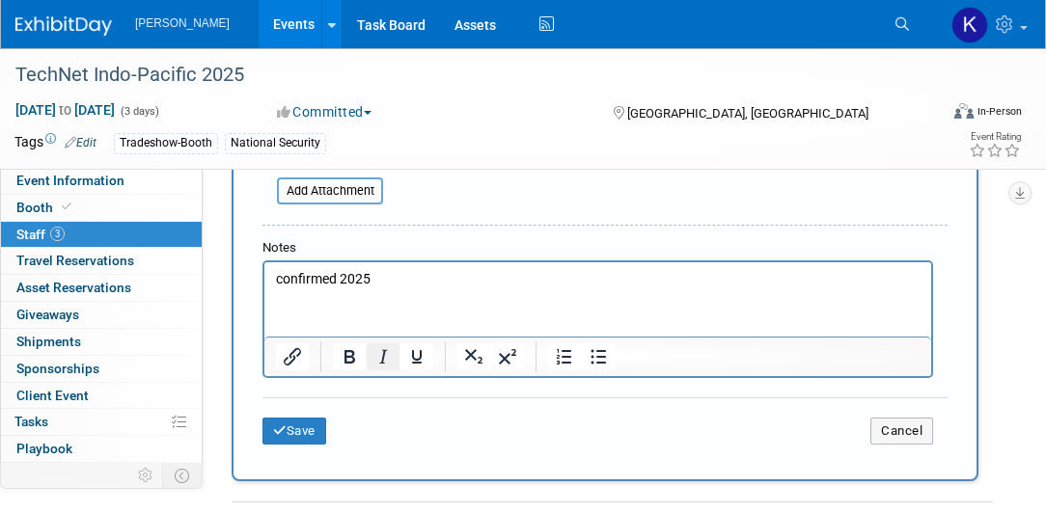
scroll to position [551, 0]
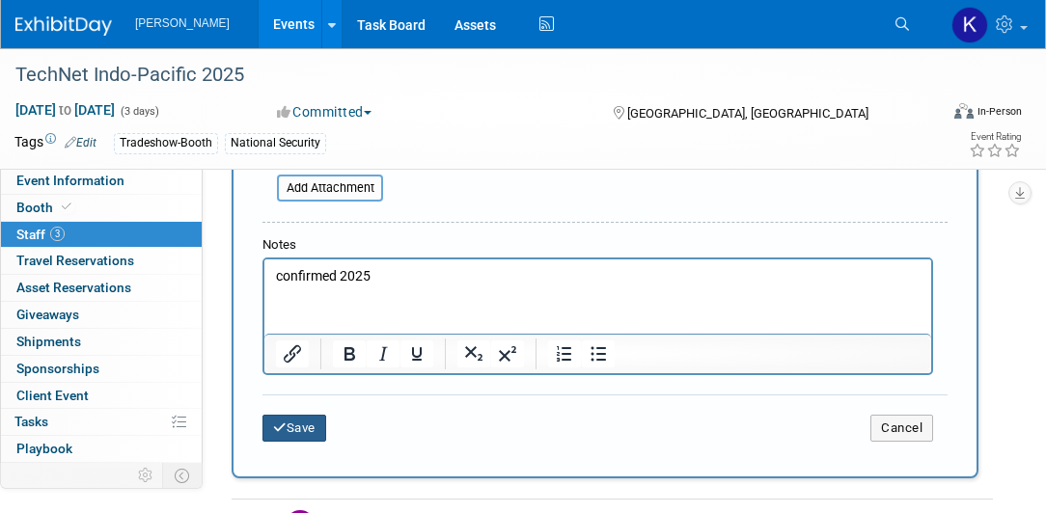
click at [282, 421] on icon "submit" at bounding box center [280, 427] width 14 height 13
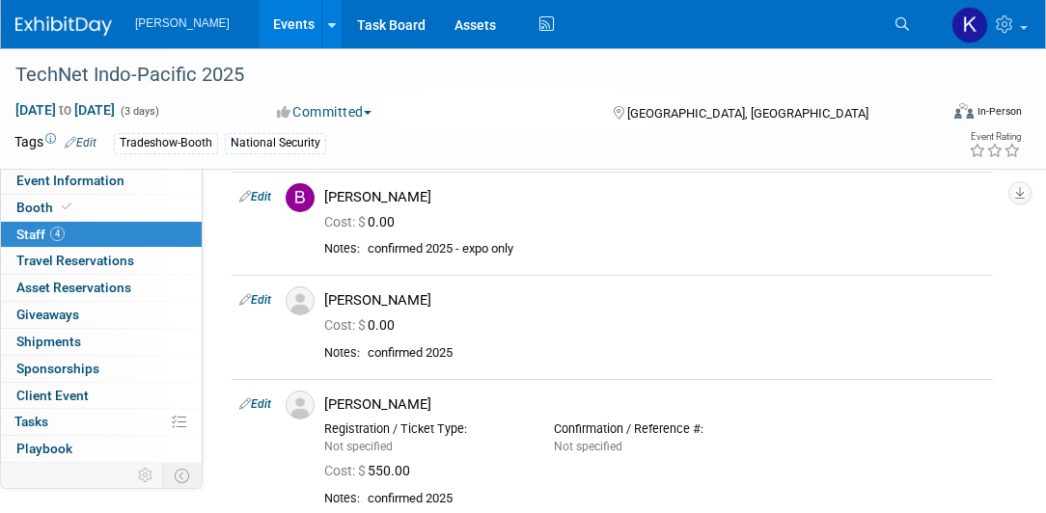
scroll to position [0, 0]
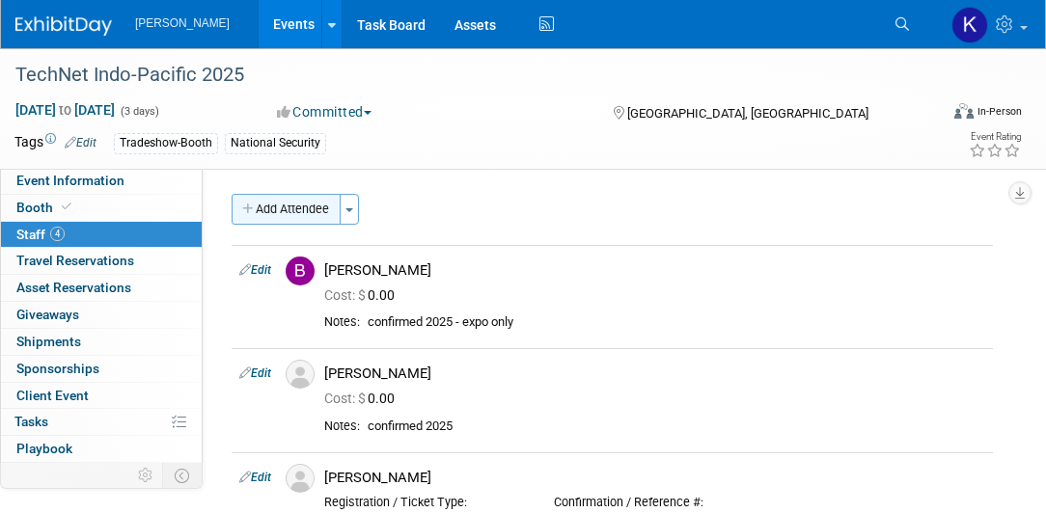
click at [306, 212] on button "Add Attendee" at bounding box center [285, 209] width 109 height 31
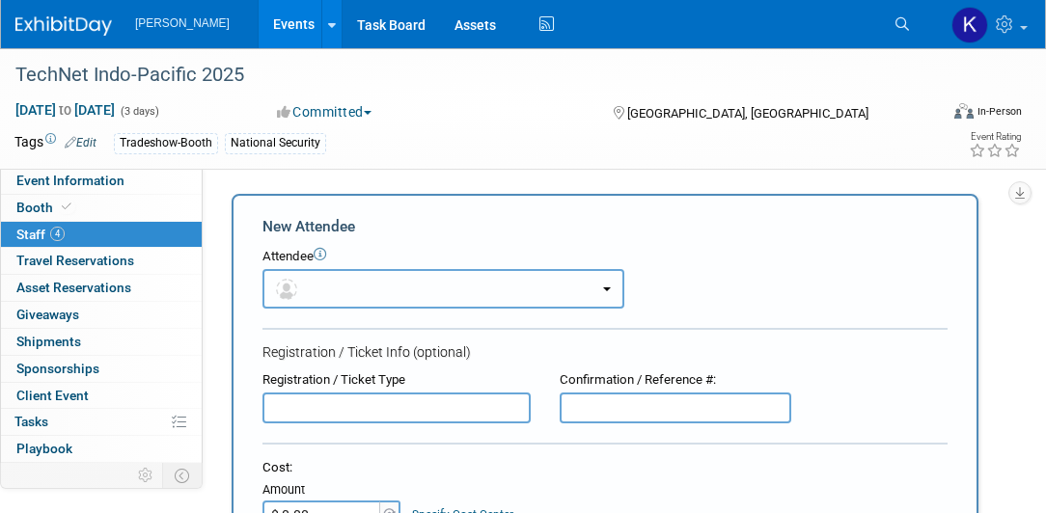
click at [608, 287] on b "button" at bounding box center [607, 289] width 8 height 4
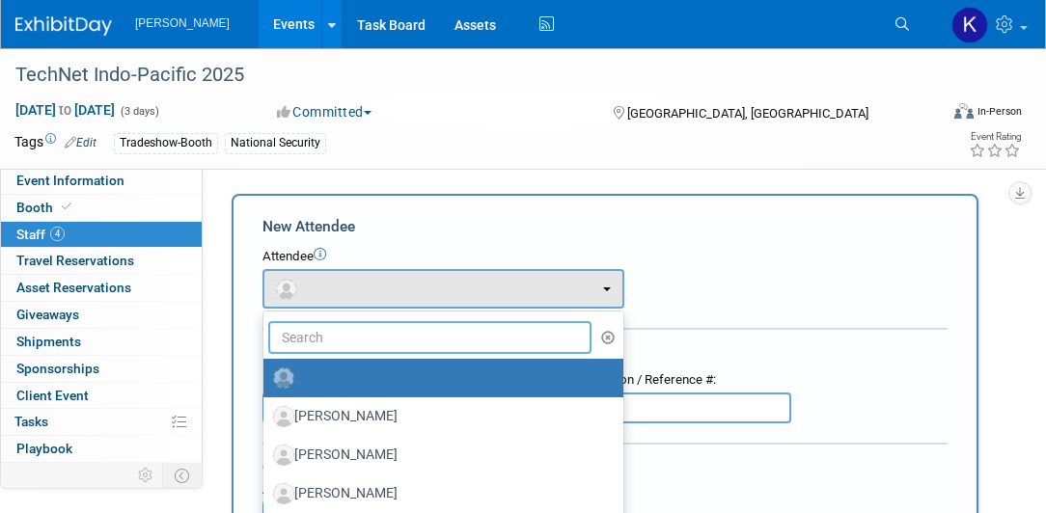
click at [390, 331] on input "text" at bounding box center [429, 337] width 323 height 33
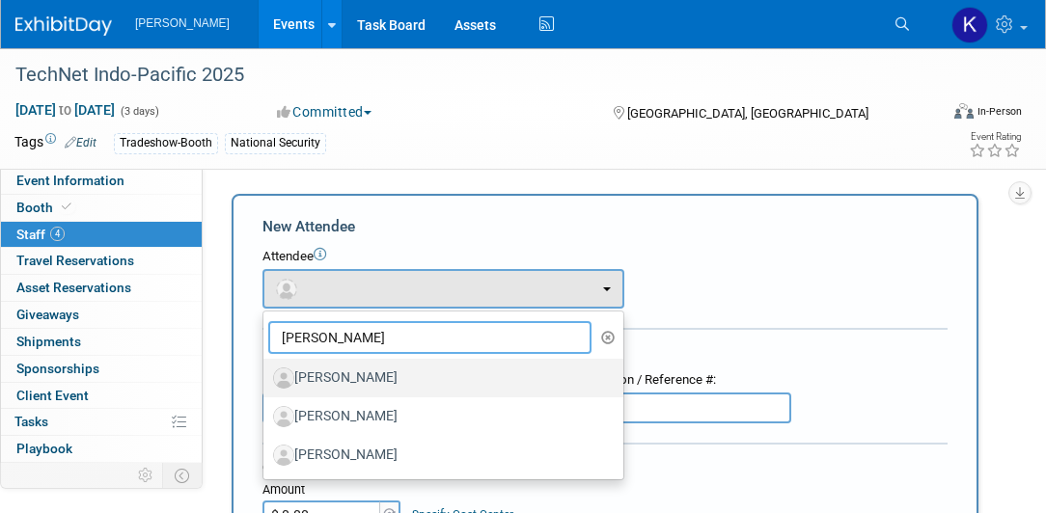
type input "kyle"
click at [370, 378] on label "[PERSON_NAME]" at bounding box center [438, 378] width 331 height 31
click at [266, 378] on input "[PERSON_NAME]" at bounding box center [260, 375] width 13 height 13
select select "39570a61-2e6e-4f4c-975f-aeecaf11667e"
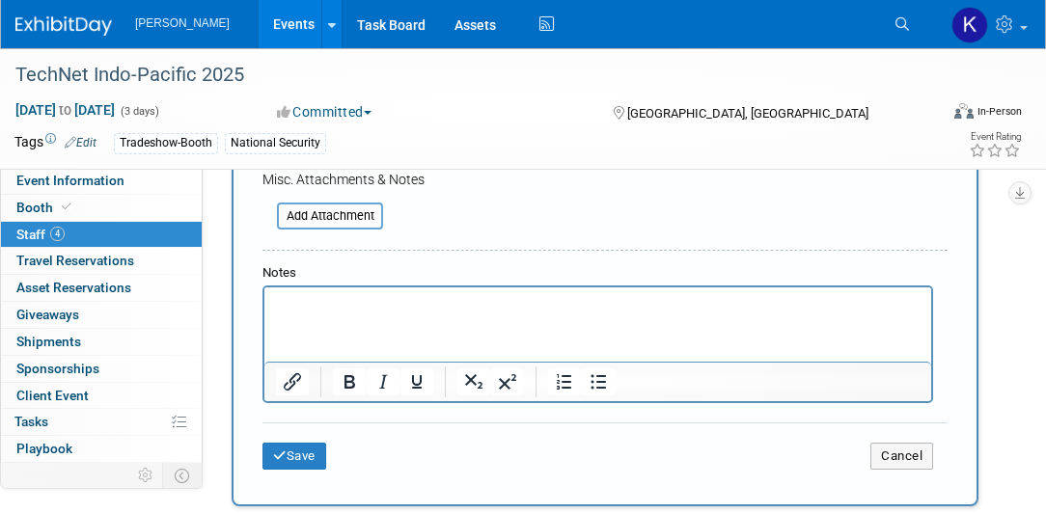
scroll to position [551, 0]
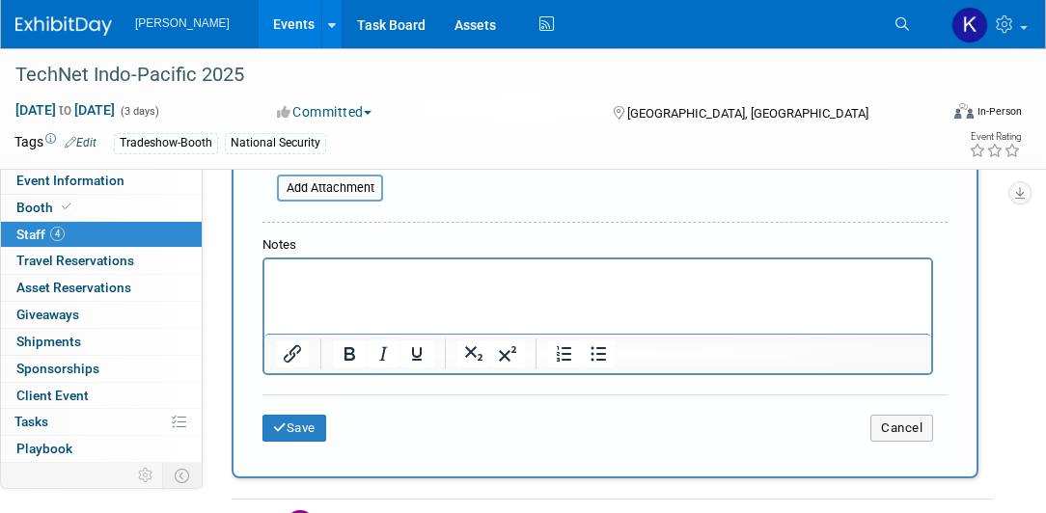
click at [298, 282] on p "Rich Text Area. Press ALT-0 for help." at bounding box center [598, 276] width 644 height 19
click at [313, 417] on button "Save" at bounding box center [294, 428] width 64 height 27
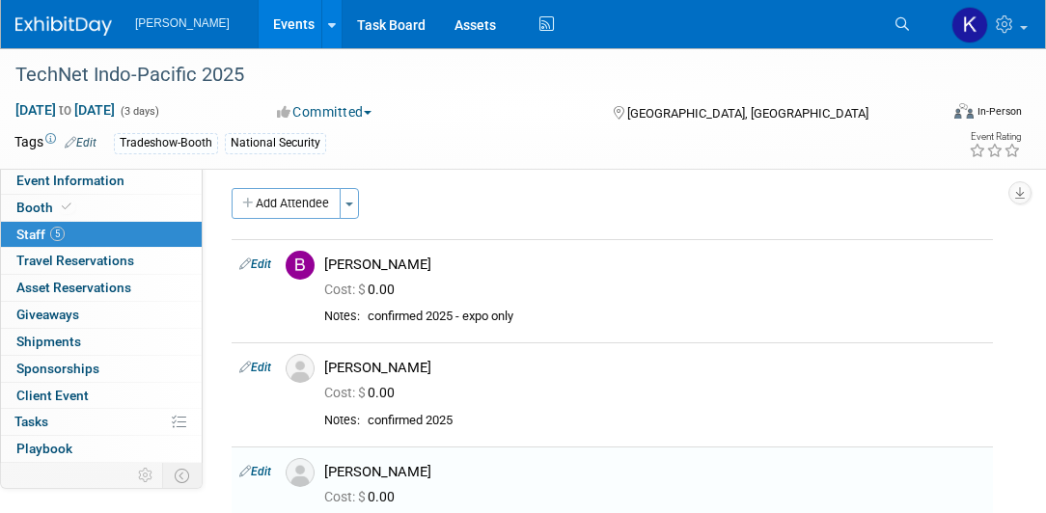
scroll to position [0, 0]
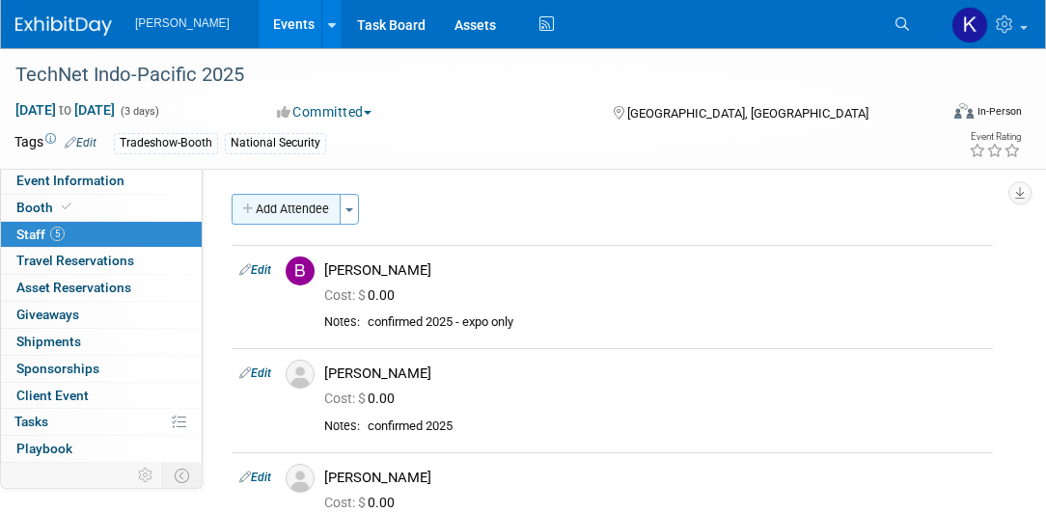
click at [253, 206] on icon "button" at bounding box center [249, 210] width 14 height 13
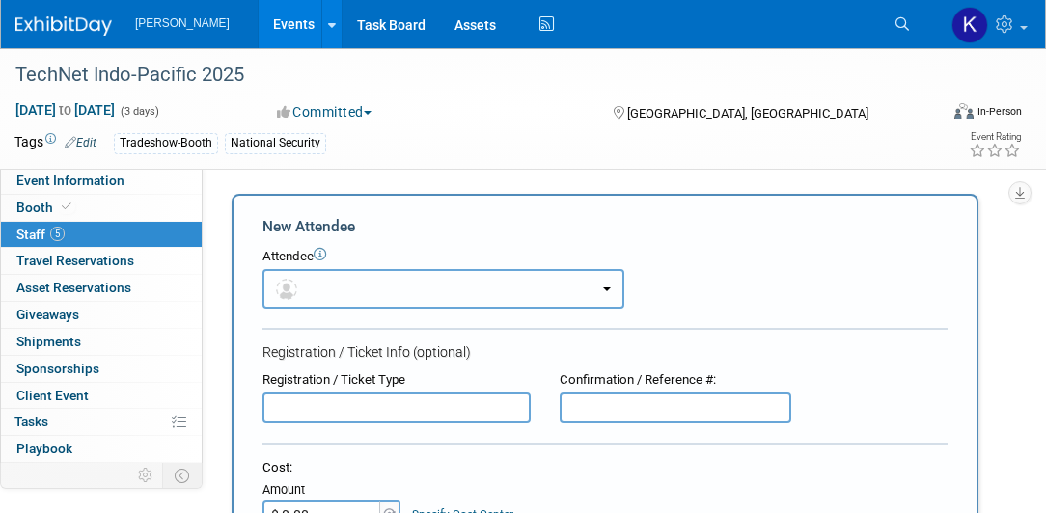
click at [390, 286] on button "button" at bounding box center [443, 289] width 362 height 40
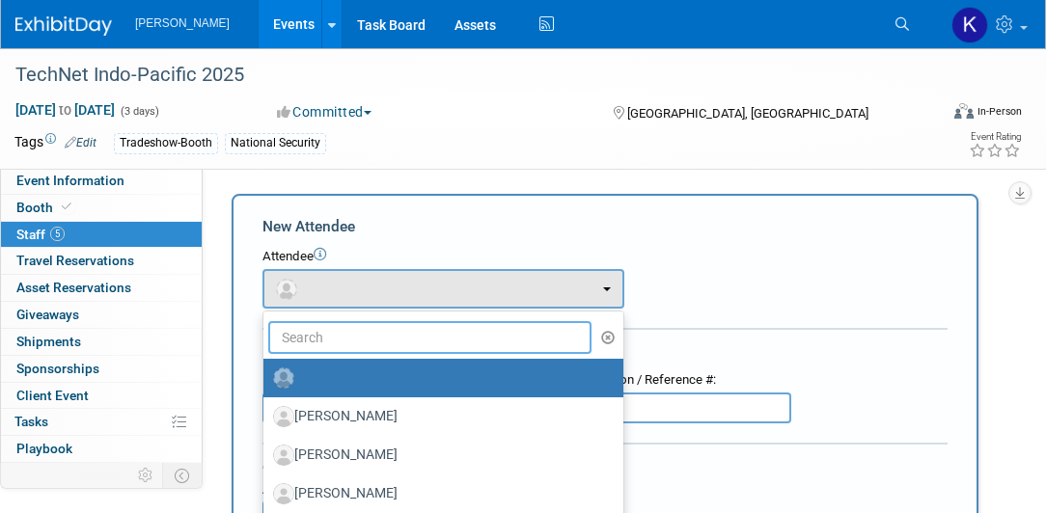
click at [364, 340] on input "text" at bounding box center [429, 337] width 323 height 33
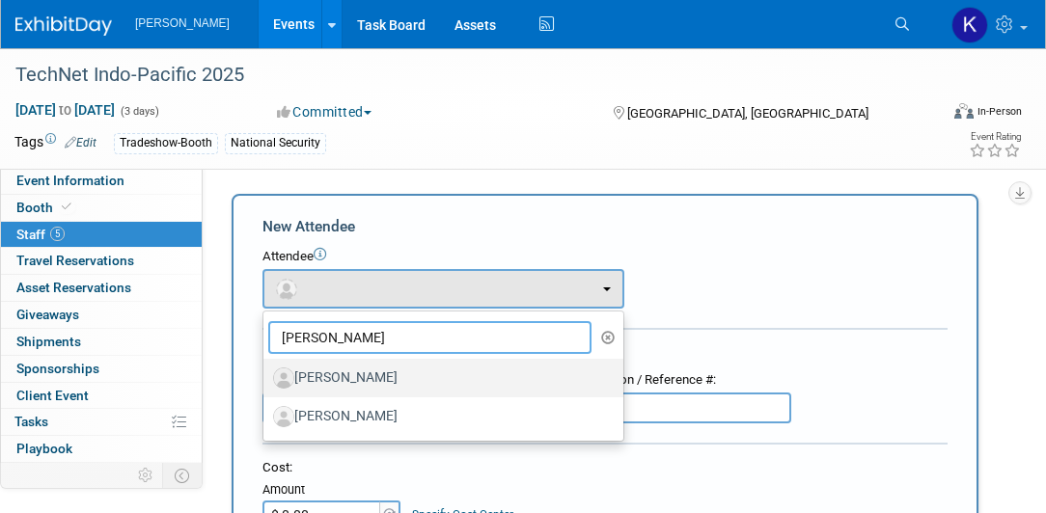
type input "shawn"
click at [374, 379] on label "[PERSON_NAME]" at bounding box center [438, 378] width 331 height 31
click at [266, 379] on input "[PERSON_NAME]" at bounding box center [260, 375] width 13 height 13
select select "f3fcef65-40d5-4404-844b-2751b273a07f"
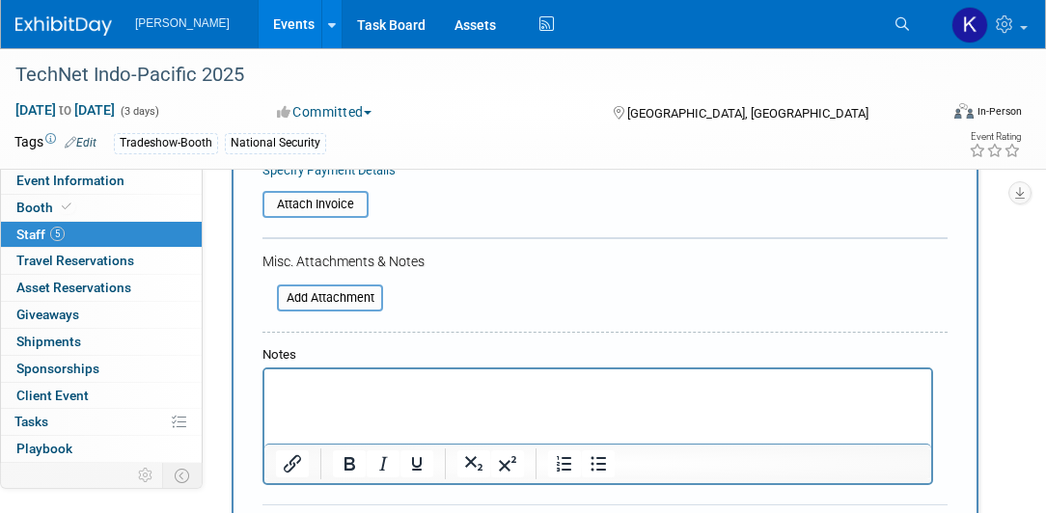
scroll to position [606, 0]
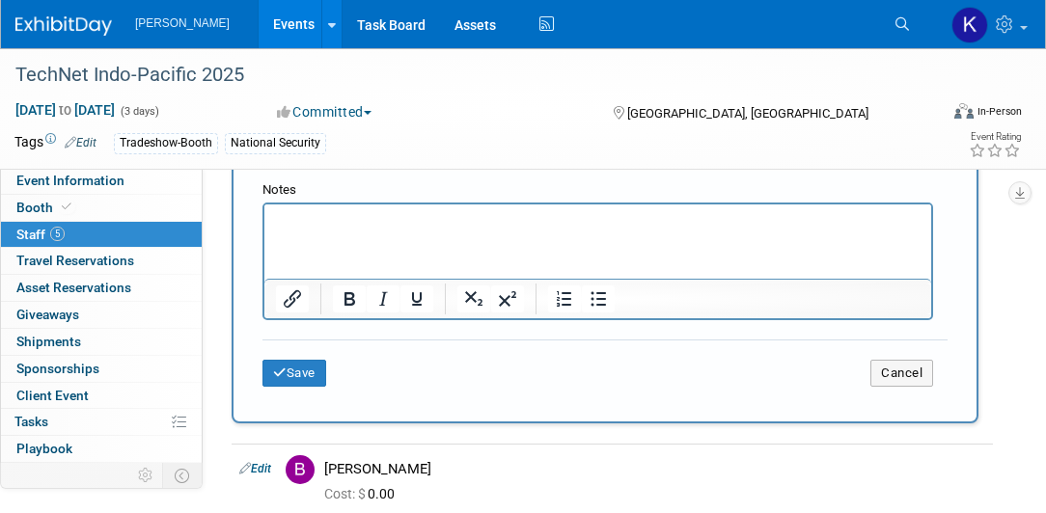
click at [325, 226] on p "Rich Text Area. Press ALT-0 for help." at bounding box center [598, 221] width 644 height 19
click at [299, 370] on button "Save" at bounding box center [294, 373] width 64 height 27
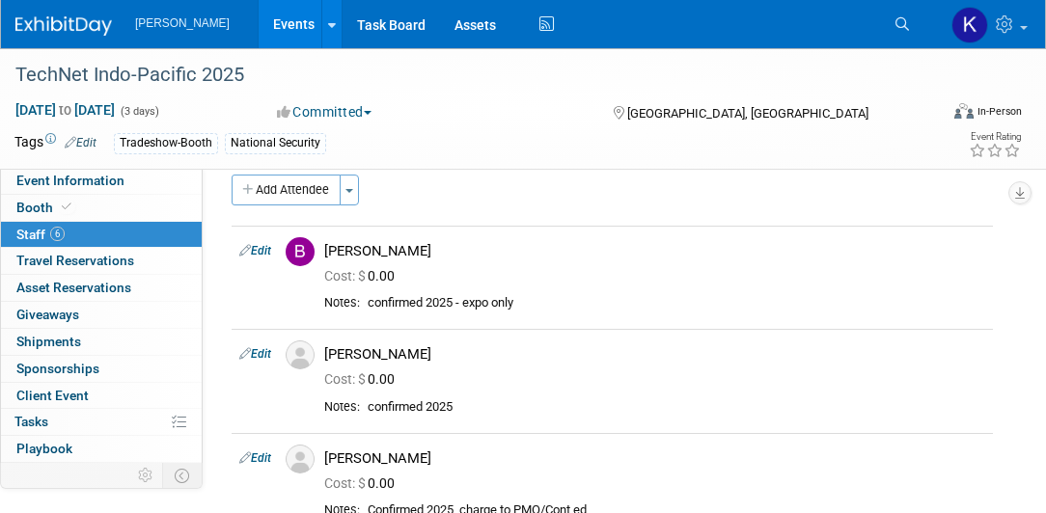
scroll to position [0, 0]
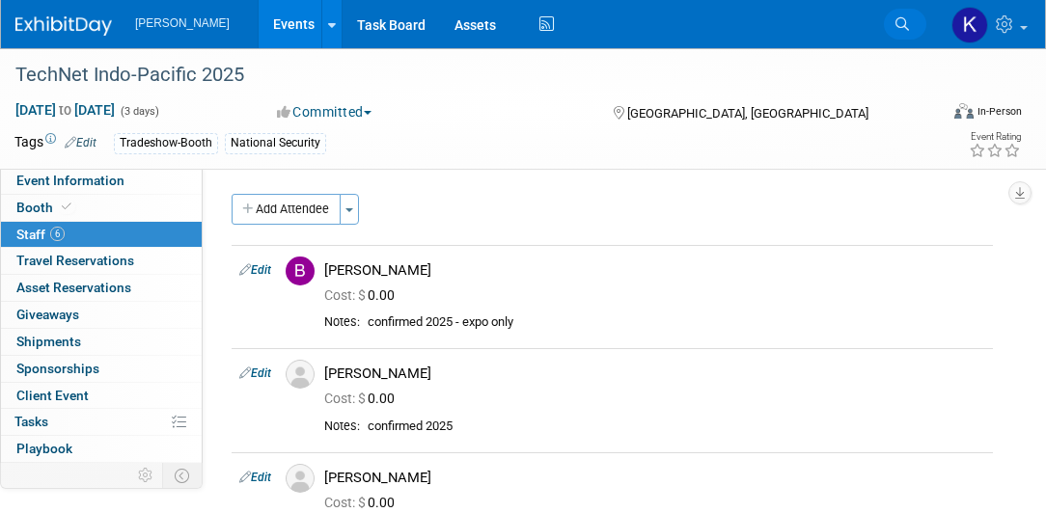
click at [899, 29] on icon at bounding box center [902, 24] width 14 height 14
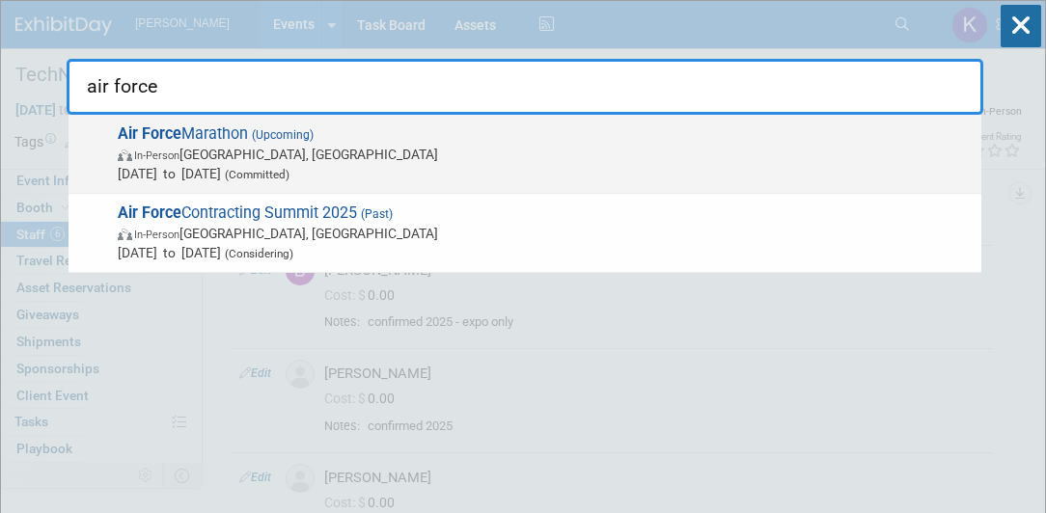
type input "air force"
click at [244, 129] on span "Air Force Marathon (Upcoming) In-Person Dayton, OH Sep 20, 2025 to Sep 20, 2025…" at bounding box center [541, 153] width 859 height 59
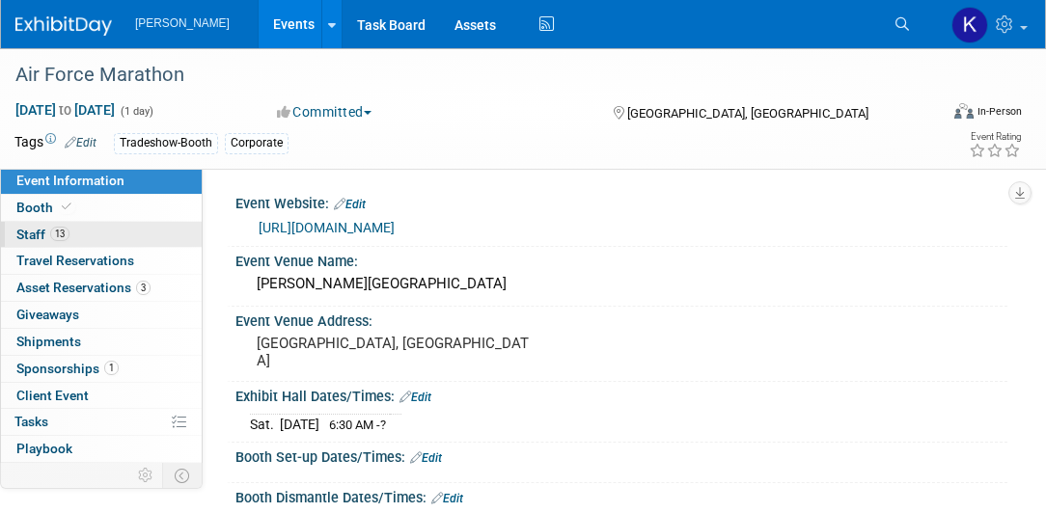
click at [33, 235] on span "Staff 13" at bounding box center [42, 234] width 53 height 15
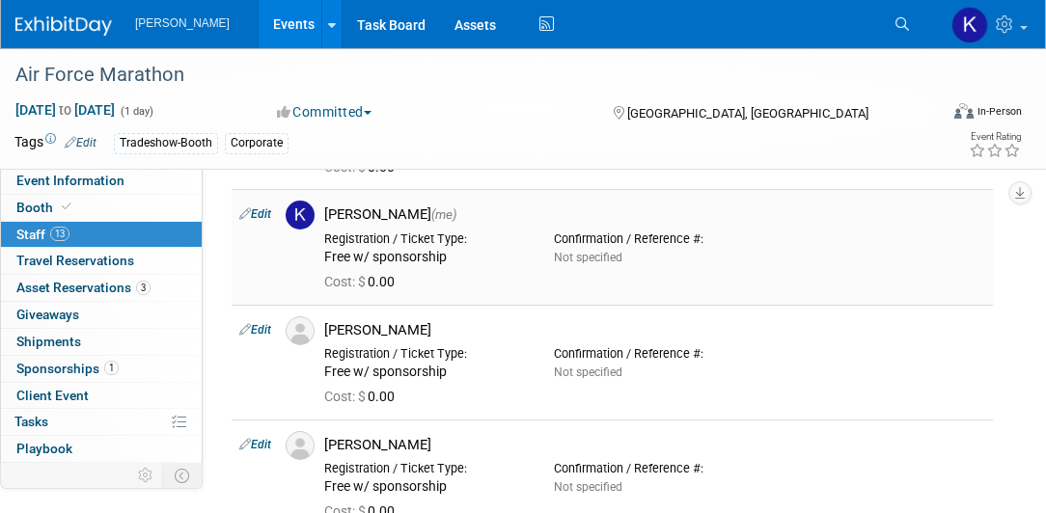
scroll to position [882, 0]
